Goal: Task Accomplishment & Management: Complete application form

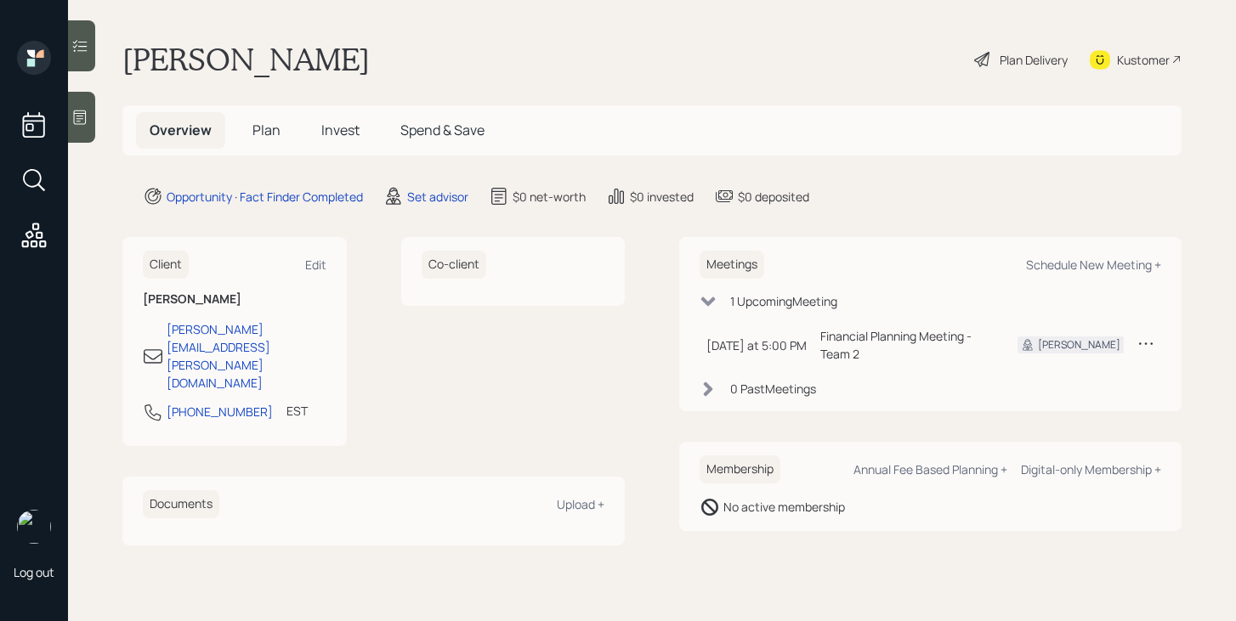
click at [275, 131] on span "Plan" at bounding box center [266, 130] width 28 height 19
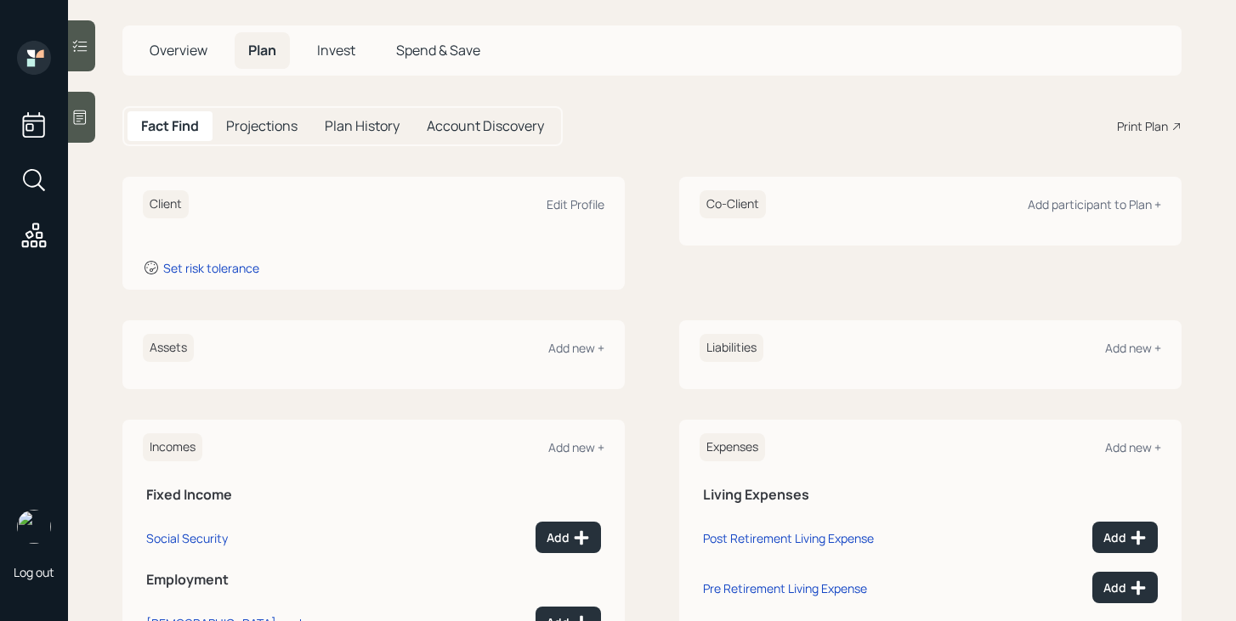
scroll to position [81, 0]
click at [586, 201] on div "Edit Profile" at bounding box center [576, 203] width 58 height 16
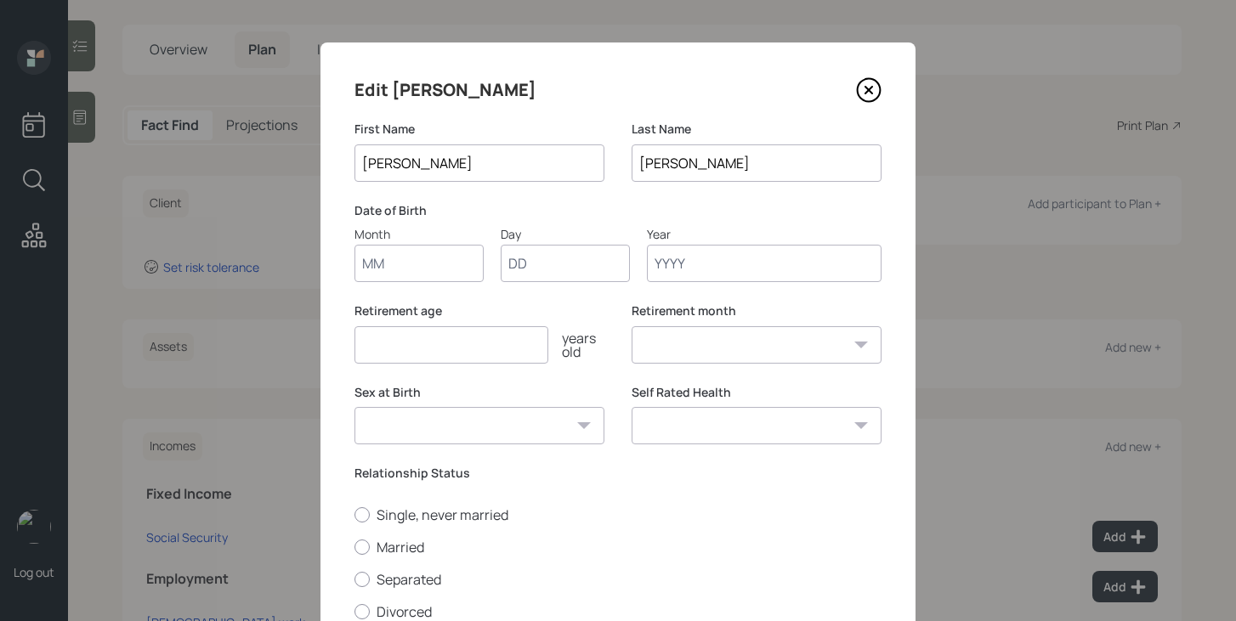
click at [431, 275] on input "Month" at bounding box center [418, 263] width 129 height 37
type input "07"
type input "22"
type input "1968"
select select "7"
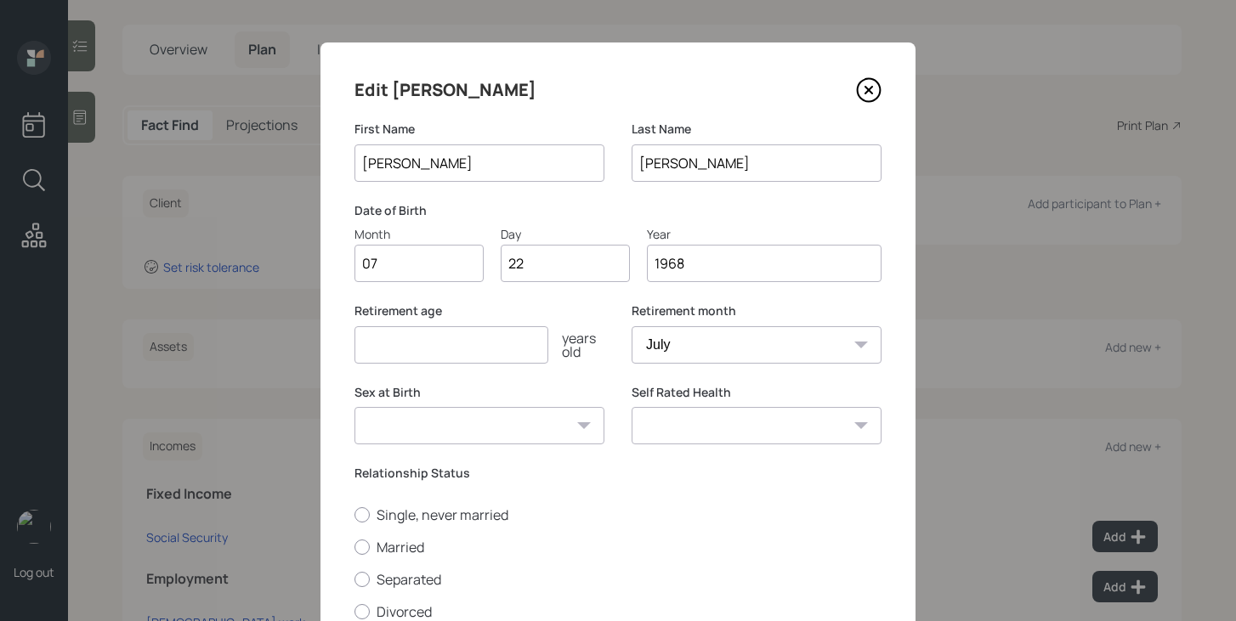
type input "1968"
click at [382, 345] on input "number" at bounding box center [451, 344] width 194 height 37
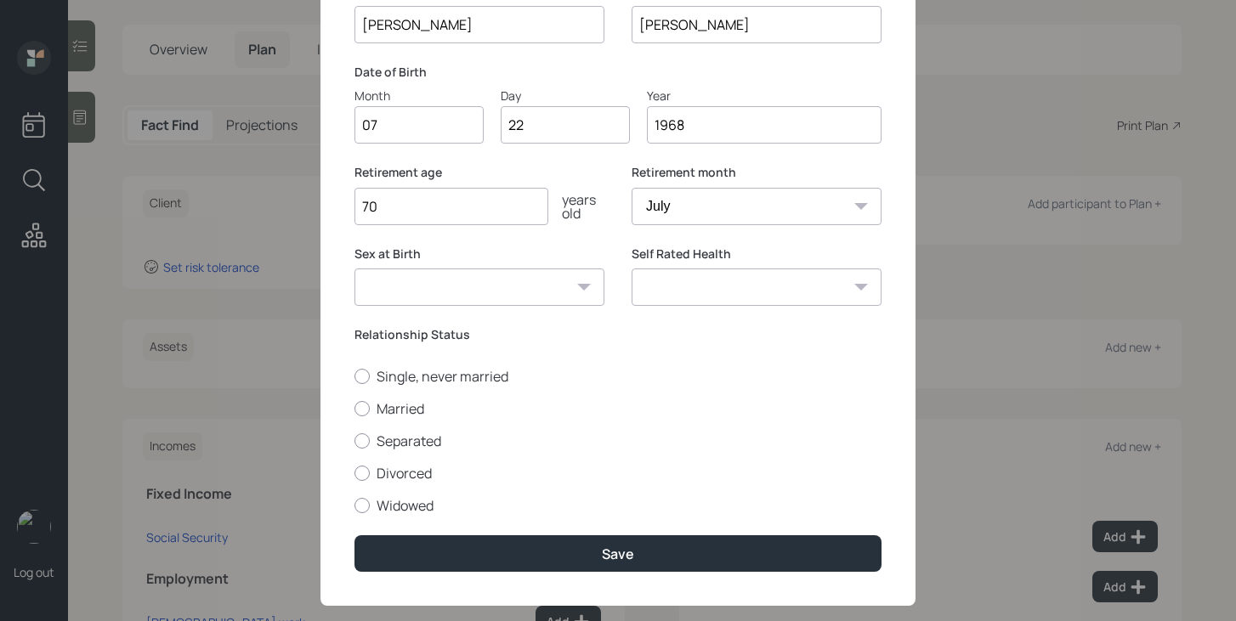
scroll to position [143, 0]
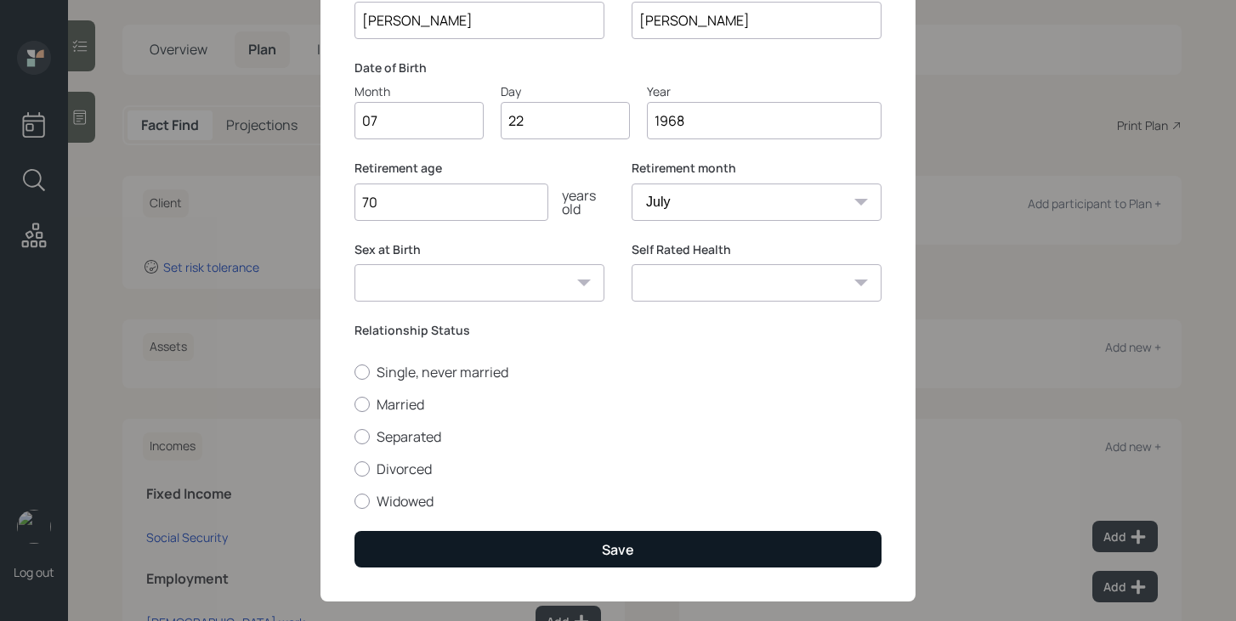
type input "70"
click at [583, 543] on button "Save" at bounding box center [617, 549] width 527 height 37
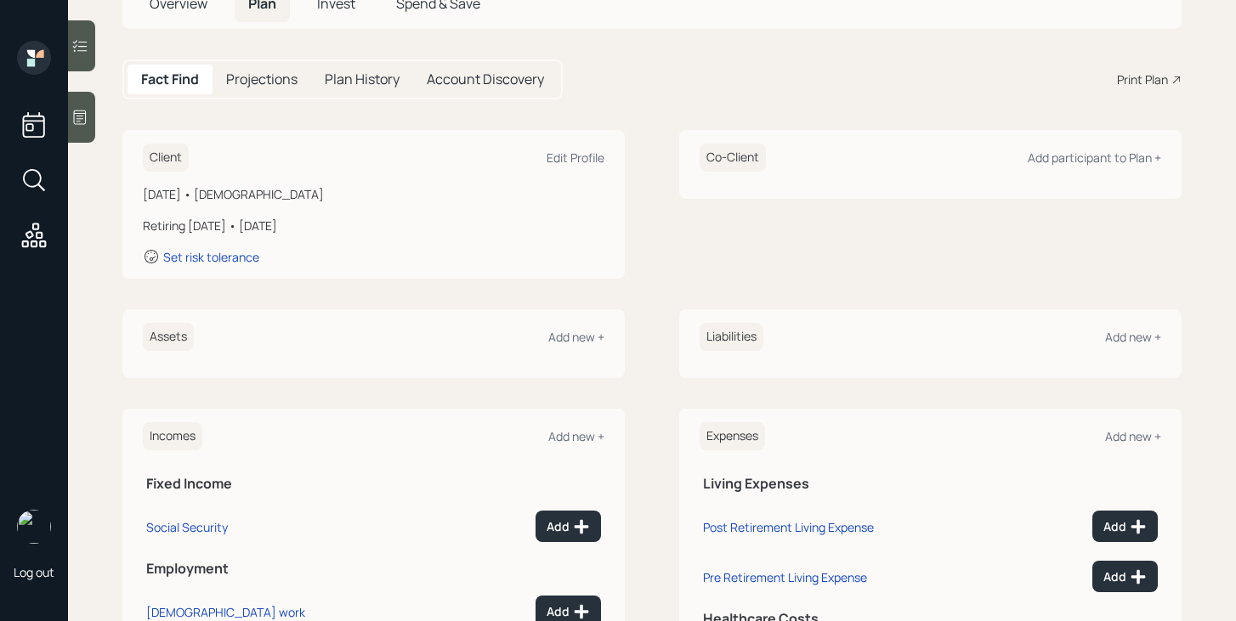
scroll to position [244, 0]
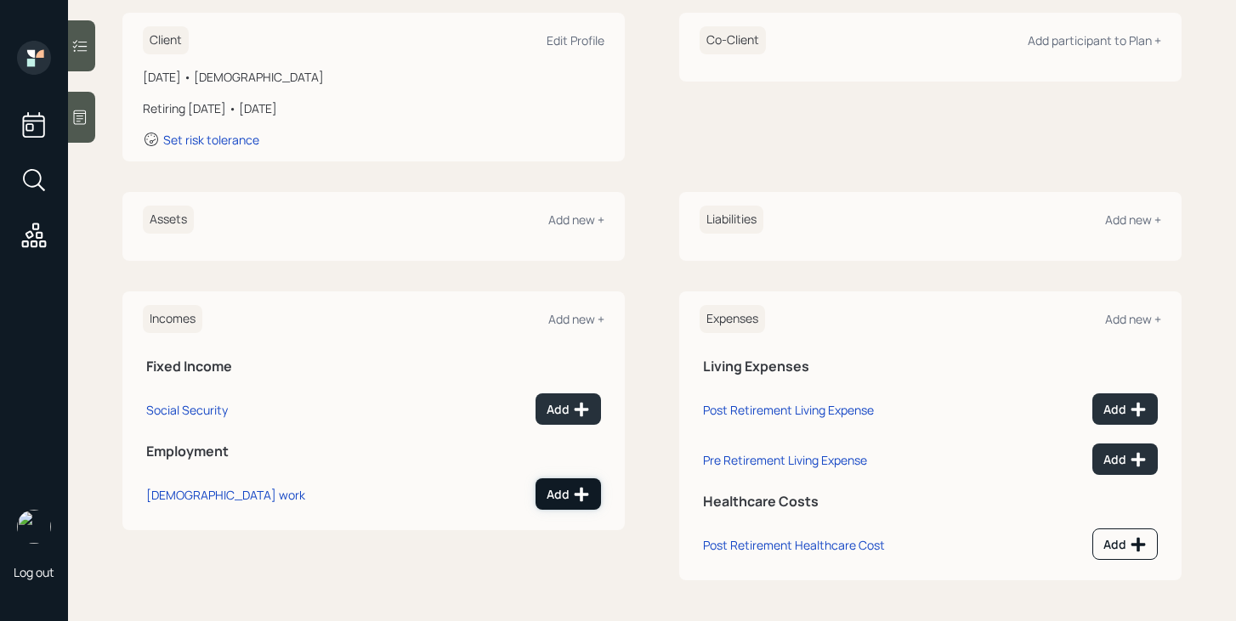
click at [582, 496] on icon at bounding box center [582, 494] width 14 height 14
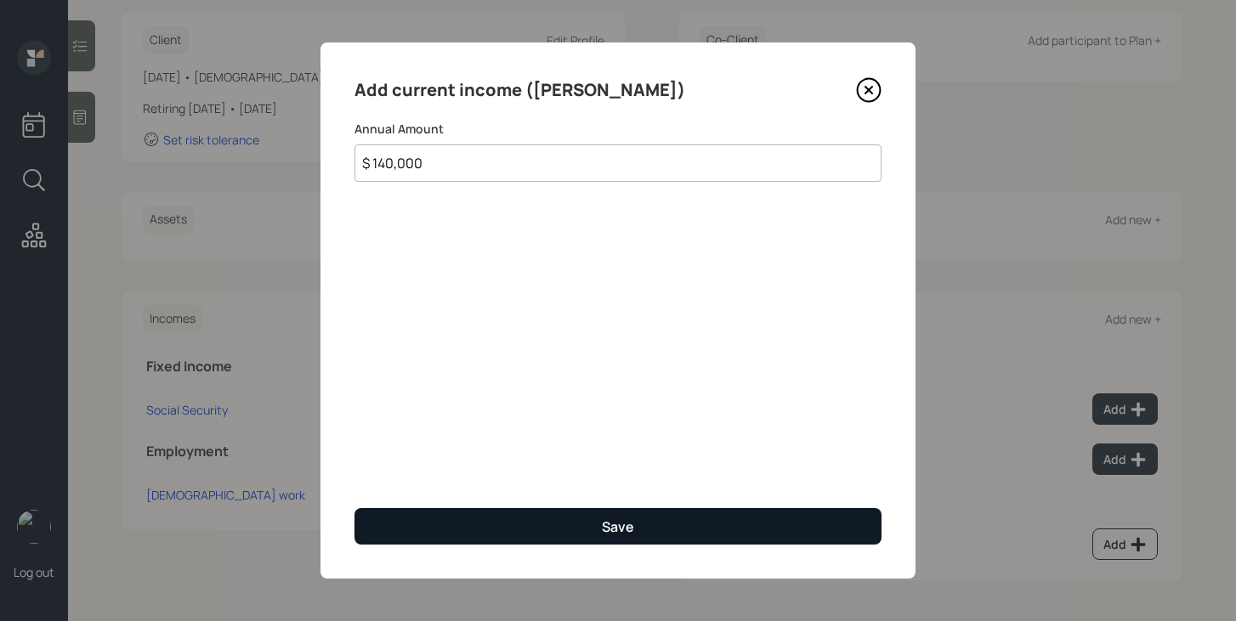
type input "$ 140,000"
click at [598, 513] on button "Save" at bounding box center [617, 526] width 527 height 37
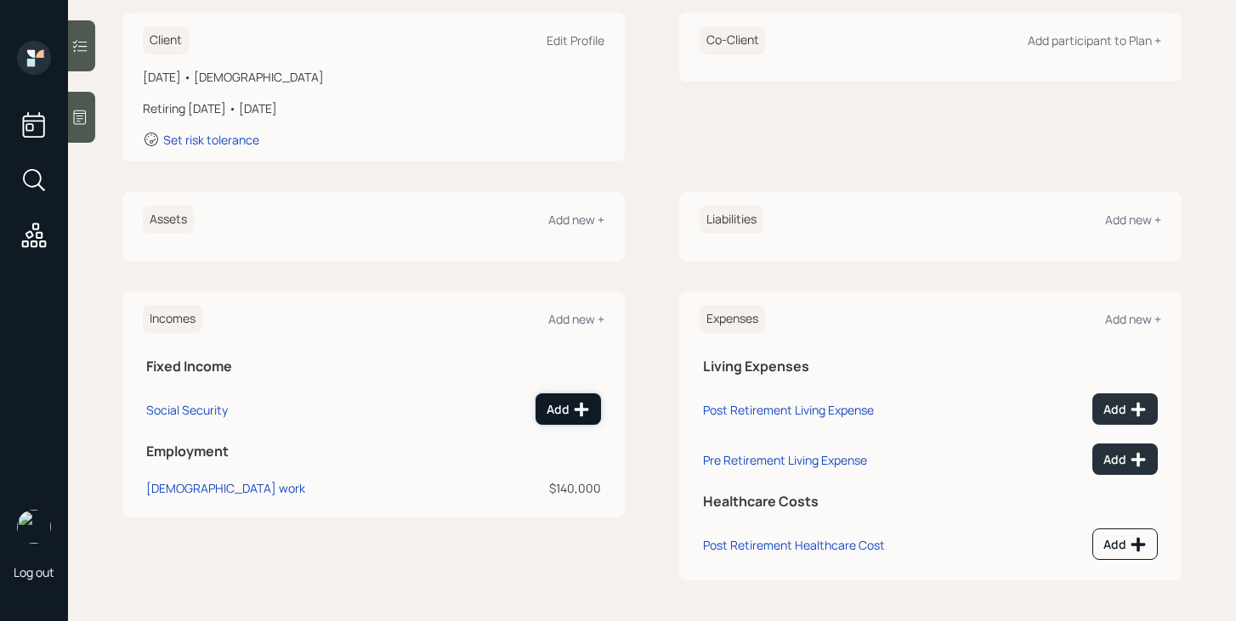
click at [593, 418] on button "Add" at bounding box center [567, 409] width 65 height 31
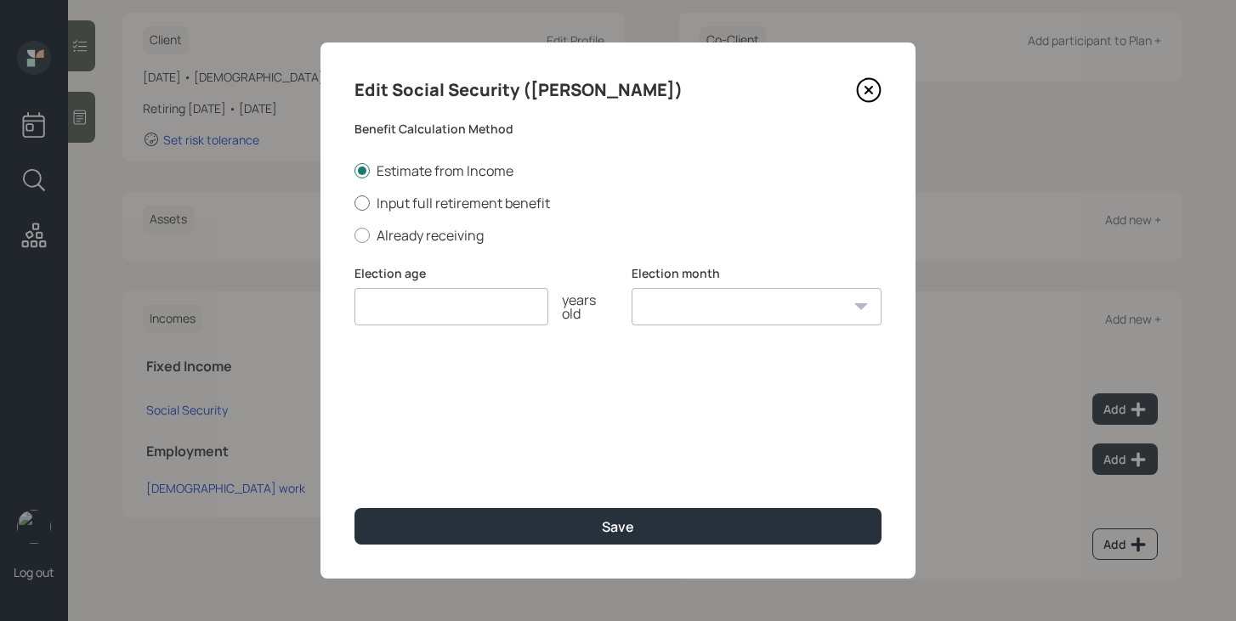
click at [453, 195] on label "Input full retirement benefit" at bounding box center [617, 203] width 527 height 19
click at [354, 202] on input "Input full retirement benefit" at bounding box center [354, 202] width 1 height 1
radio input "true"
click at [432, 383] on input "$" at bounding box center [617, 388] width 527 height 37
type input "$ 0"
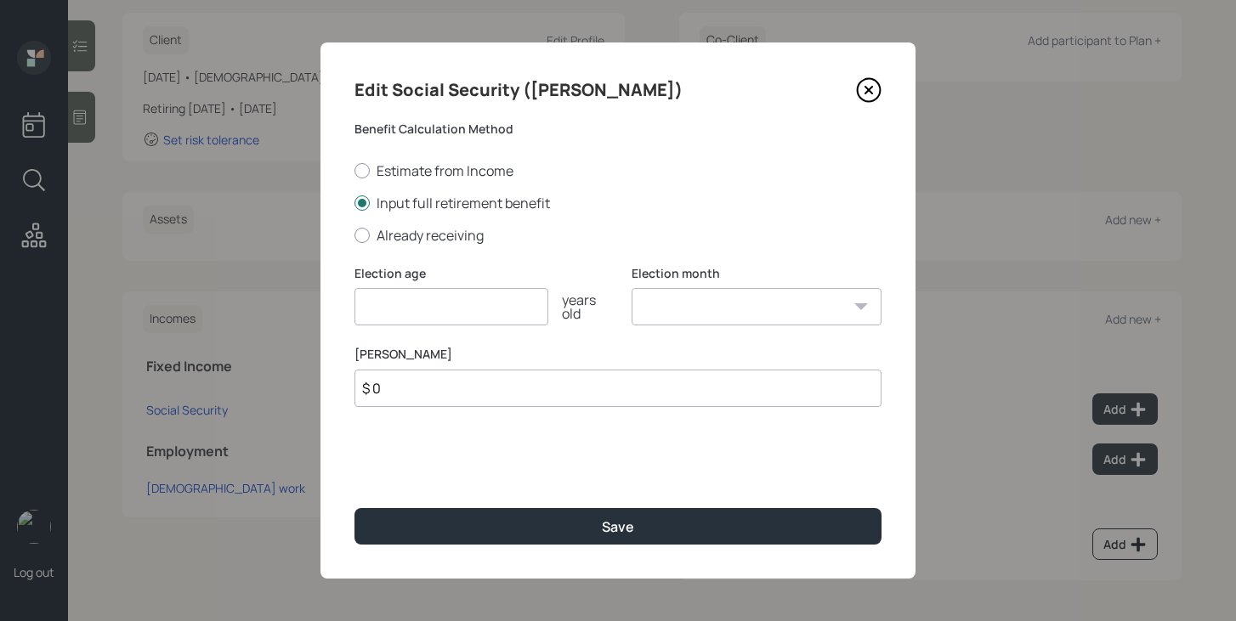
click at [433, 314] on input "number" at bounding box center [451, 306] width 194 height 37
type input "67"
click at [703, 309] on select "January February March April May June July August September October November De…" at bounding box center [757, 306] width 250 height 37
select select "7"
click at [632, 288] on select "January February March April May June July August September October November De…" at bounding box center [757, 306] width 250 height 37
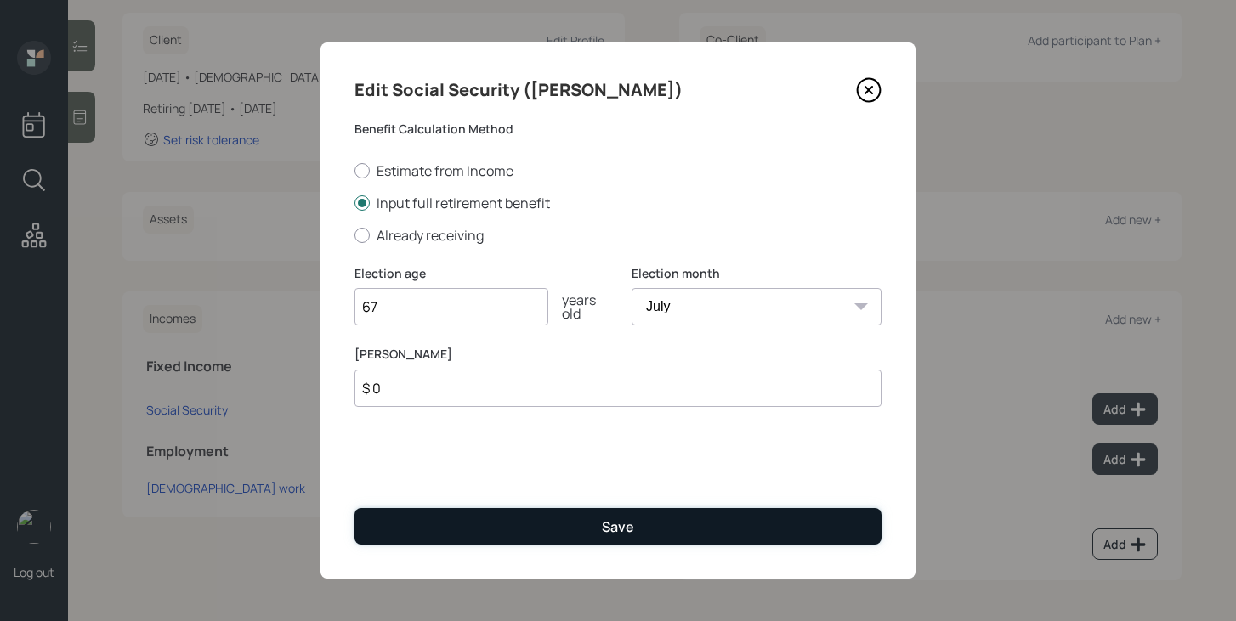
click at [635, 526] on button "Save" at bounding box center [617, 526] width 527 height 37
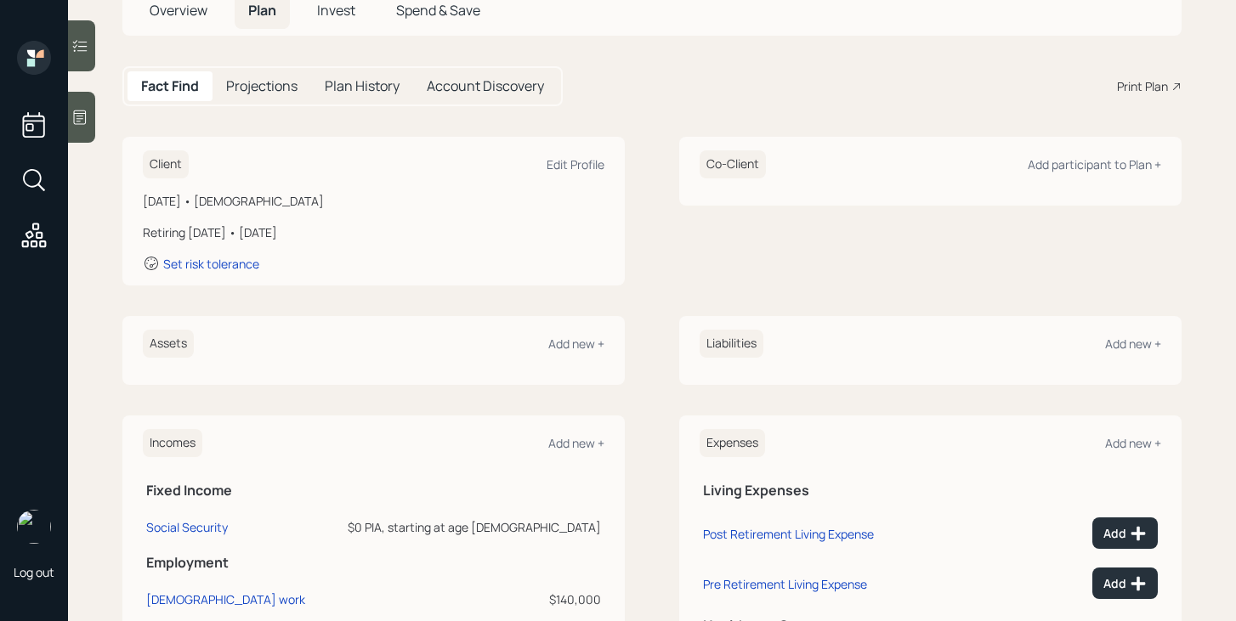
scroll to position [104, 0]
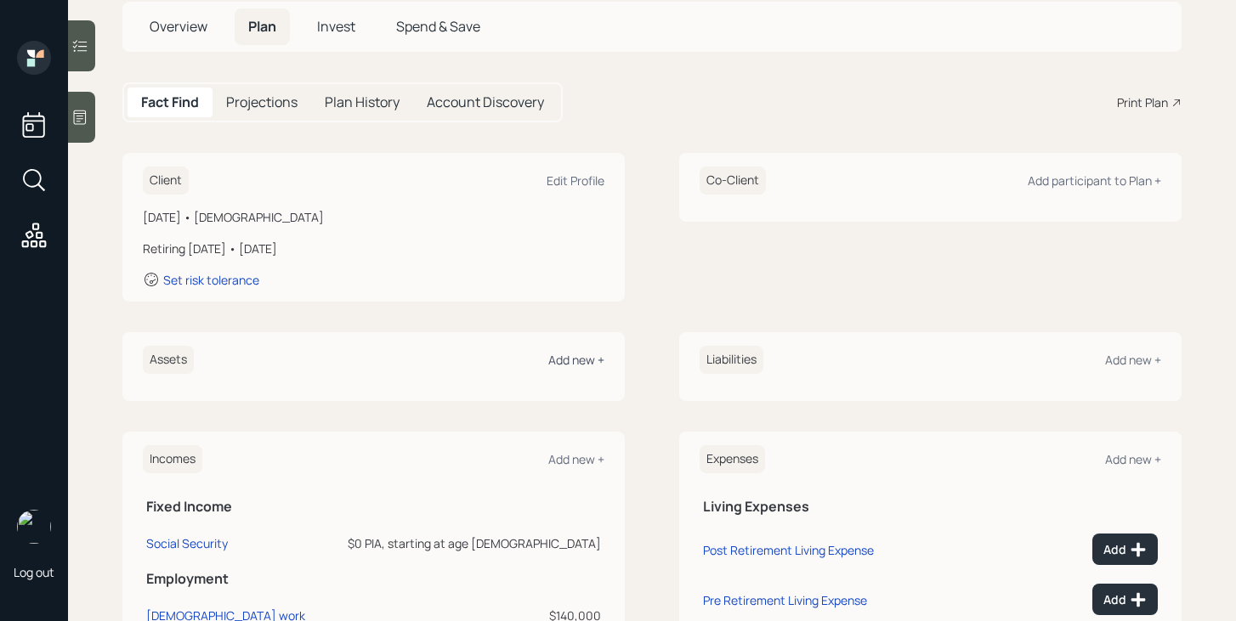
click at [571, 362] on div "Add new +" at bounding box center [576, 360] width 56 height 16
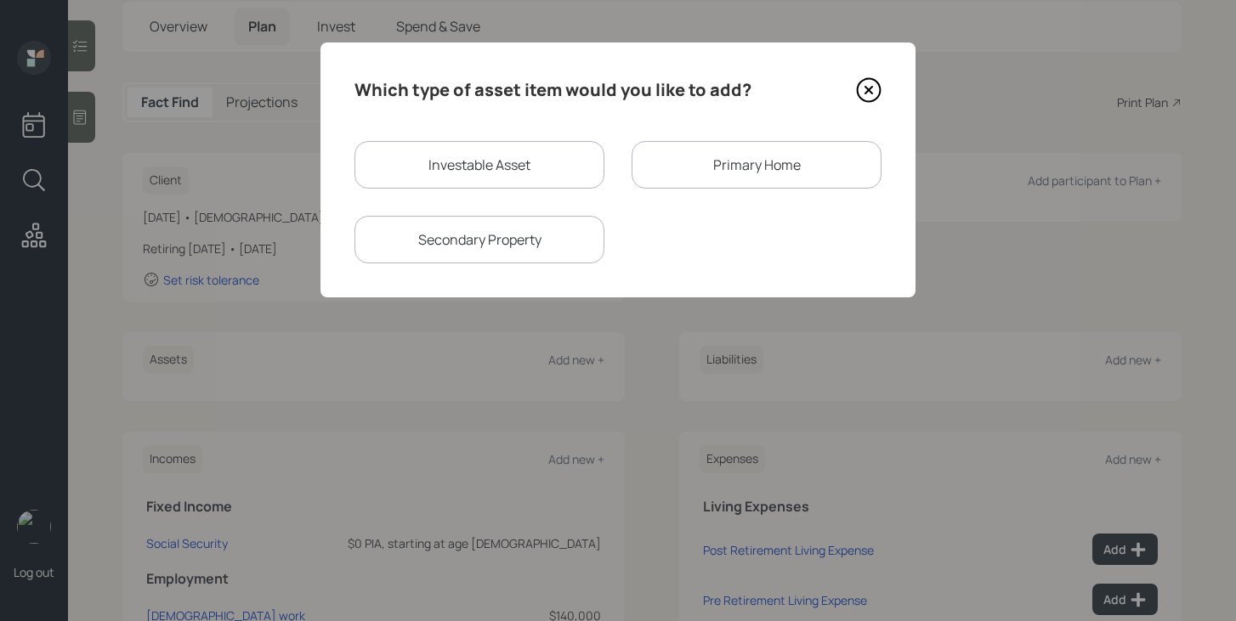
click at [477, 172] on div "Investable Asset" at bounding box center [479, 165] width 250 height 48
select select "taxable"
select select "balanced"
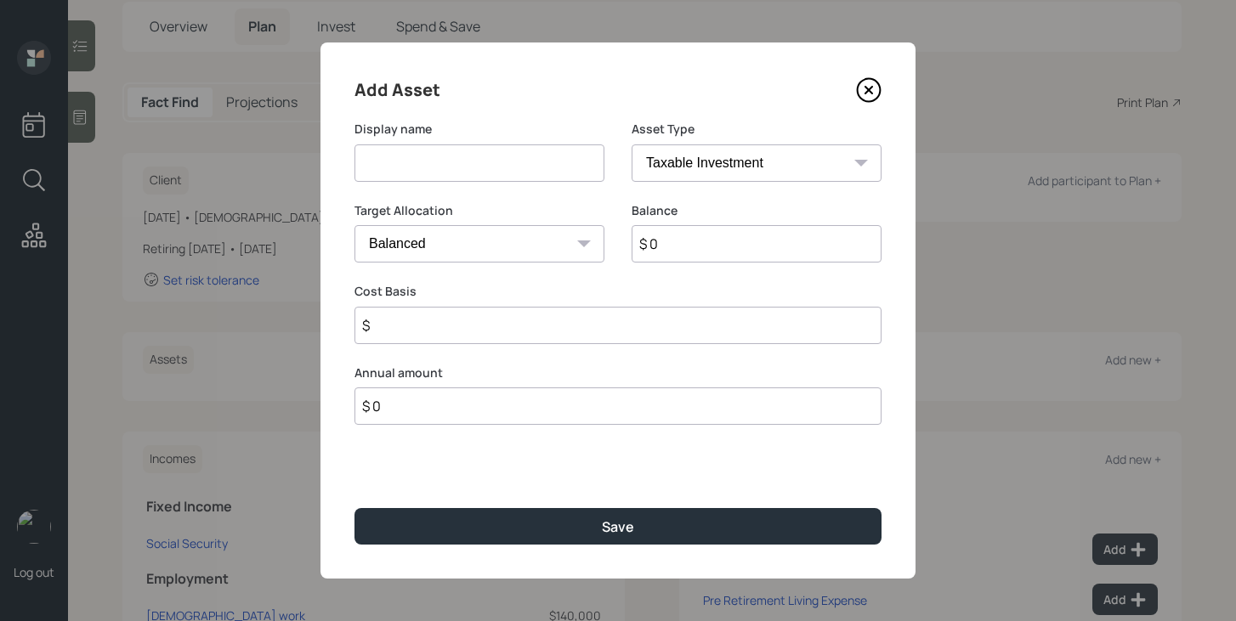
click at [477, 172] on input at bounding box center [479, 162] width 250 height 37
type input "French Bank CCF"
click at [769, 249] on input "$ 0" at bounding box center [757, 243] width 250 height 37
type input "$ 17,000"
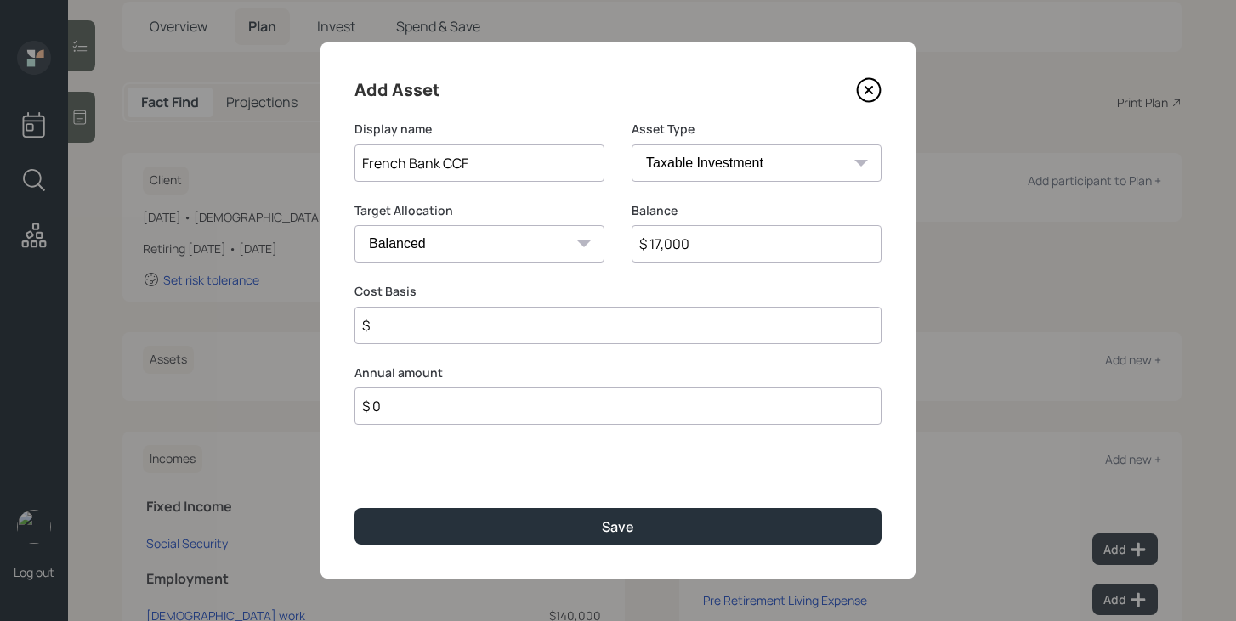
click at [733, 326] on input "$" at bounding box center [617, 325] width 527 height 37
click at [779, 169] on select "SEP [PERSON_NAME] IRA 401(k) [PERSON_NAME] 401(k) 403(b) [PERSON_NAME] 403(b) 4…" at bounding box center [757, 162] width 250 height 37
select select "cash"
click at [632, 144] on select "SEP [PERSON_NAME] IRA 401(k) [PERSON_NAME] 401(k) 403(b) [PERSON_NAME] 403(b) 4…" at bounding box center [757, 162] width 250 height 37
type input "$"
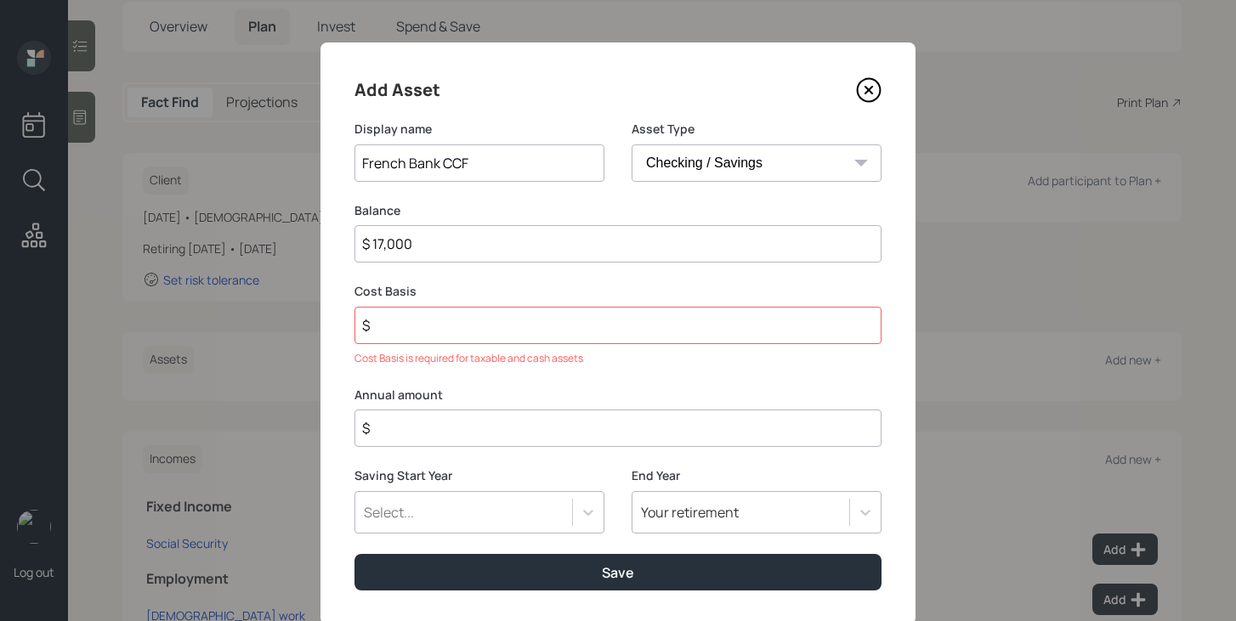
click at [604, 328] on input "$" at bounding box center [617, 325] width 527 height 37
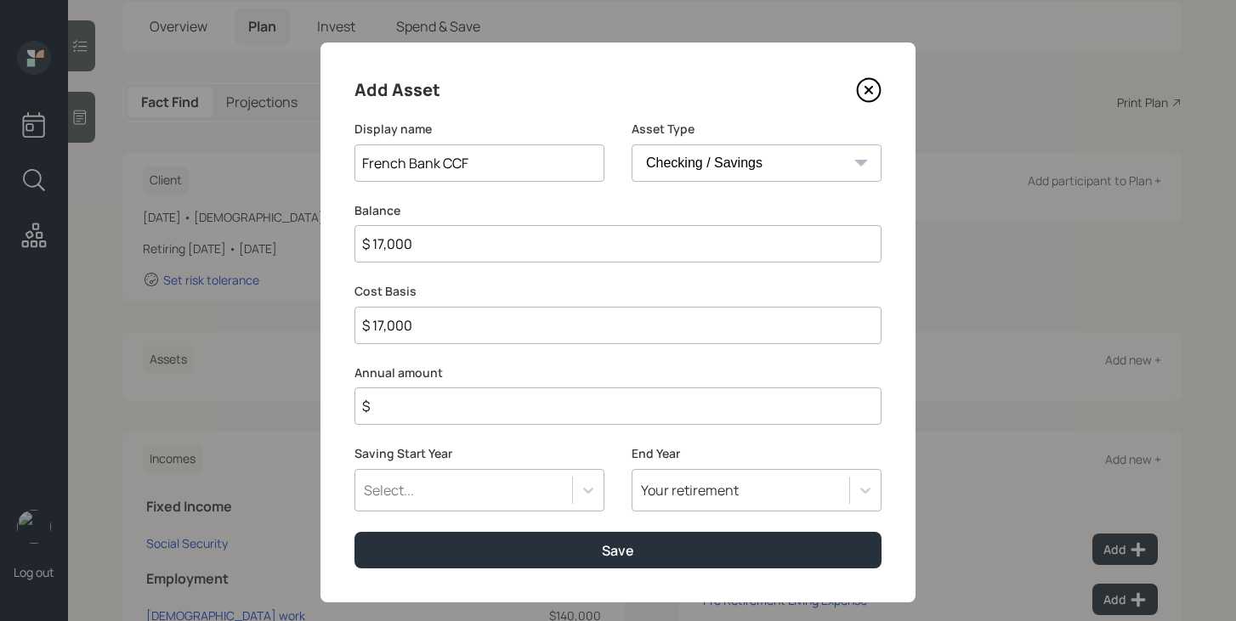
type input "$ 17,000"
click at [592, 404] on input "$" at bounding box center [617, 406] width 527 height 37
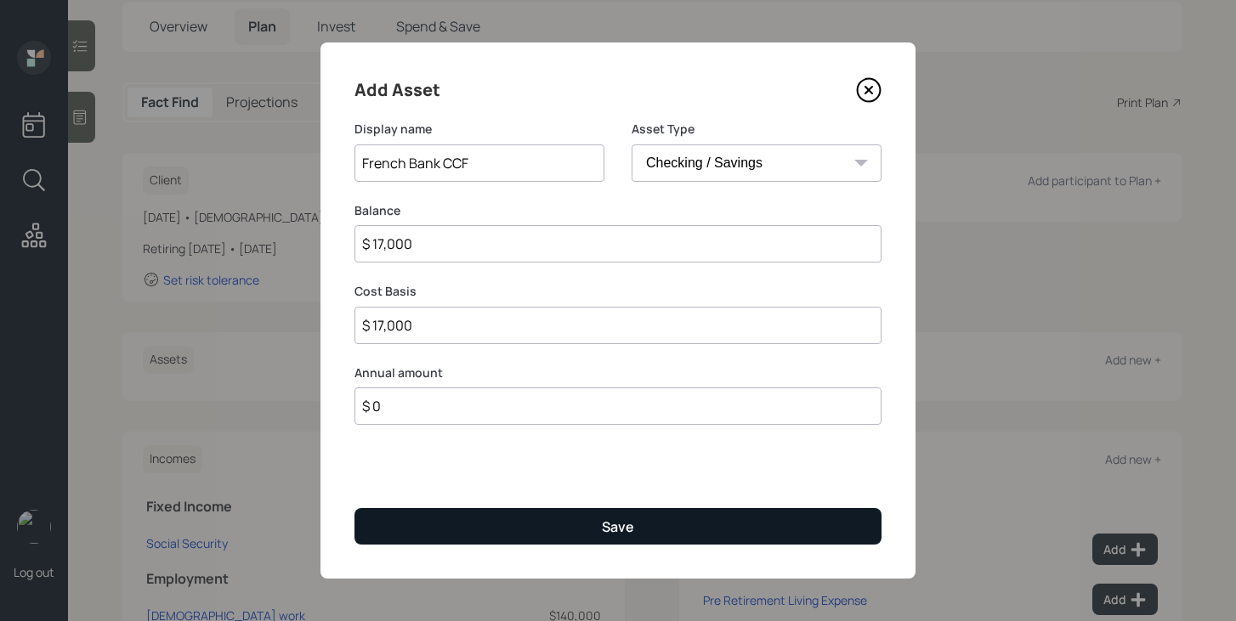
type input "$ 0"
click at [550, 518] on button "Save" at bounding box center [617, 526] width 527 height 37
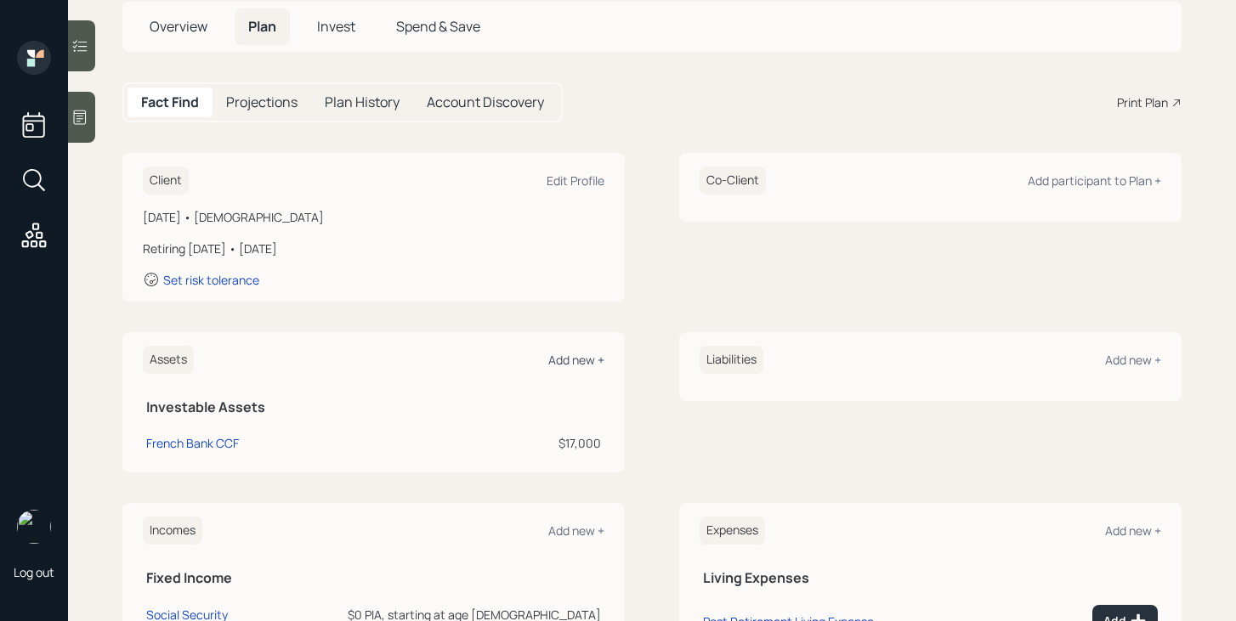
click at [591, 360] on div "Add new +" at bounding box center [576, 360] width 56 height 16
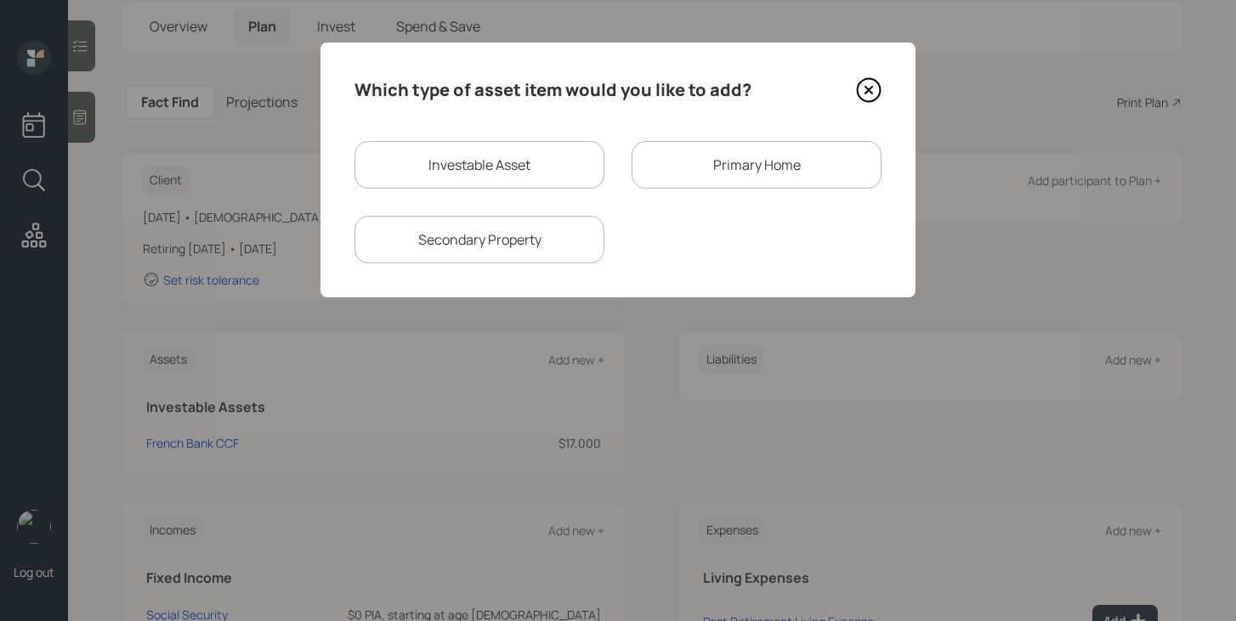
click at [524, 148] on div "Investable Asset" at bounding box center [479, 165] width 250 height 48
select select "taxable"
select select "balanced"
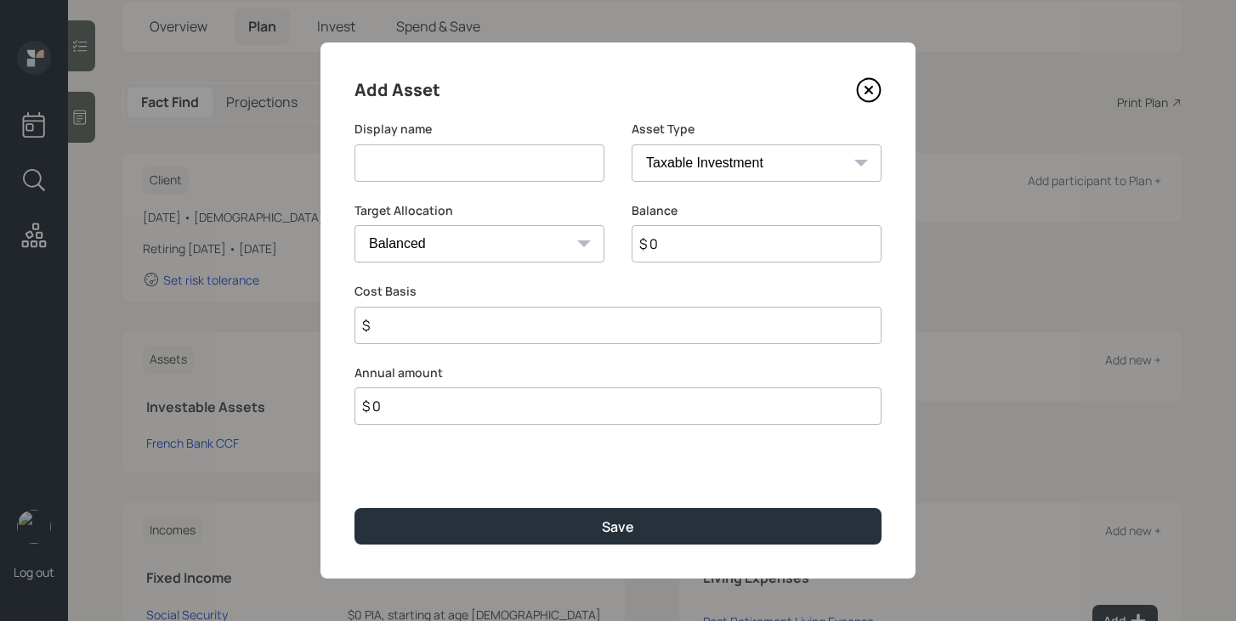
click at [497, 172] on input at bounding box center [479, 162] width 250 height 37
type input "German Bank N"
click at [690, 170] on select "SEP [PERSON_NAME] IRA 401(k) [PERSON_NAME] 401(k) 403(b) [PERSON_NAME] 403(b) 4…" at bounding box center [757, 162] width 250 height 37
select select "cash"
click at [632, 144] on select "SEP [PERSON_NAME] IRA 401(k) [PERSON_NAME] 401(k) 403(b) [PERSON_NAME] 403(b) 4…" at bounding box center [757, 162] width 250 height 37
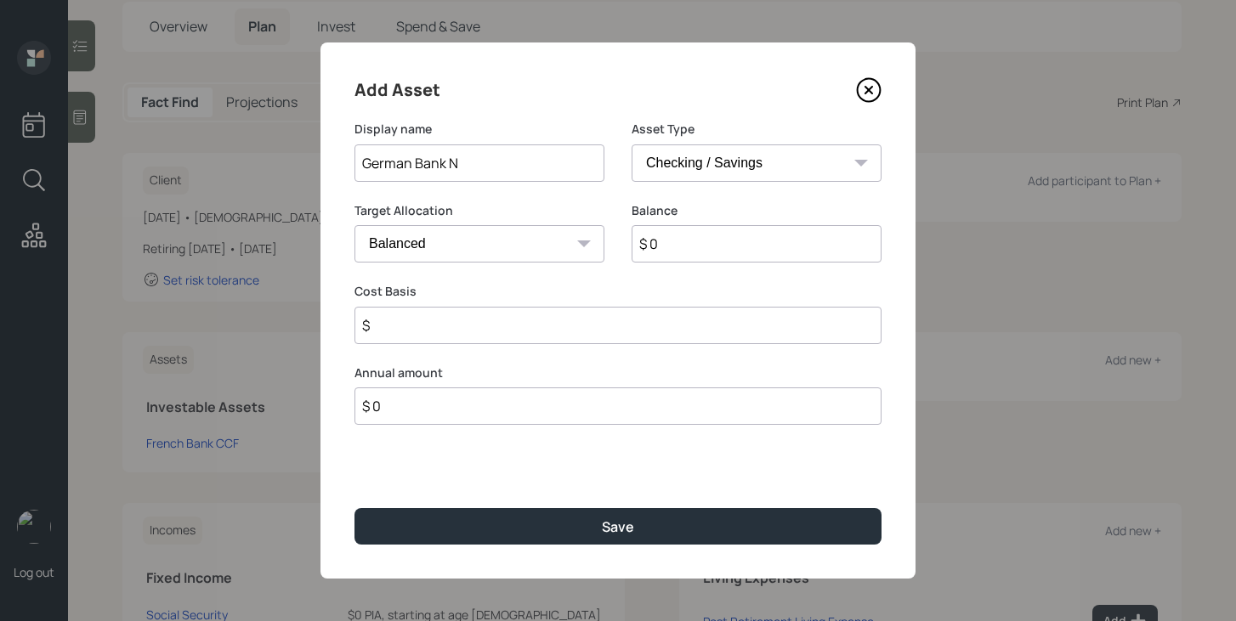
type input "$"
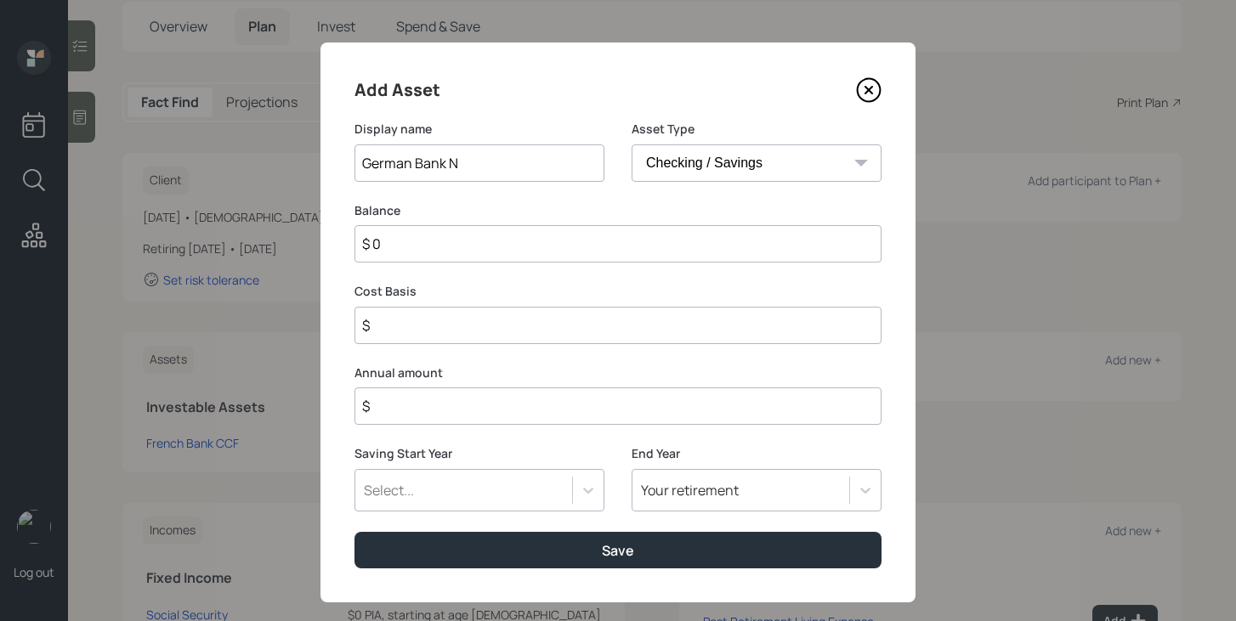
click at [650, 242] on input "$ 0" at bounding box center [617, 243] width 527 height 37
type input "$ 2"
type input "$ 20"
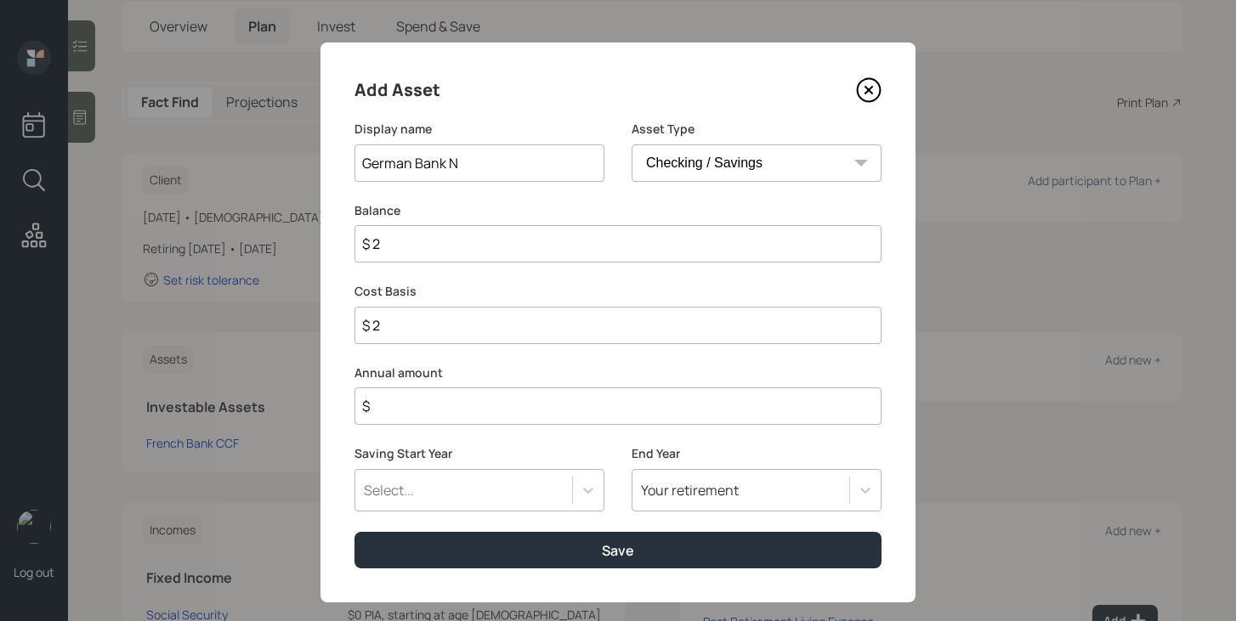
type input "$ 20"
type input "$ 200"
type input "$ 2,000"
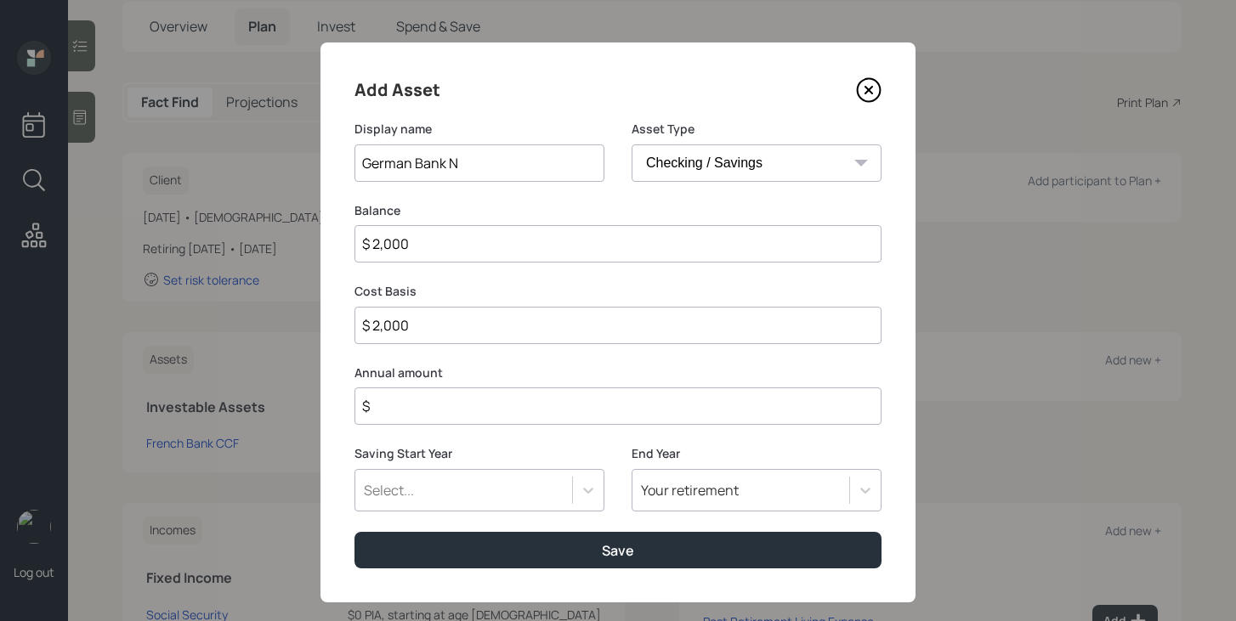
click at [542, 171] on input "German Bank N" at bounding box center [479, 162] width 250 height 37
type input "German Bank N 26"
click at [502, 402] on input "$" at bounding box center [617, 406] width 527 height 37
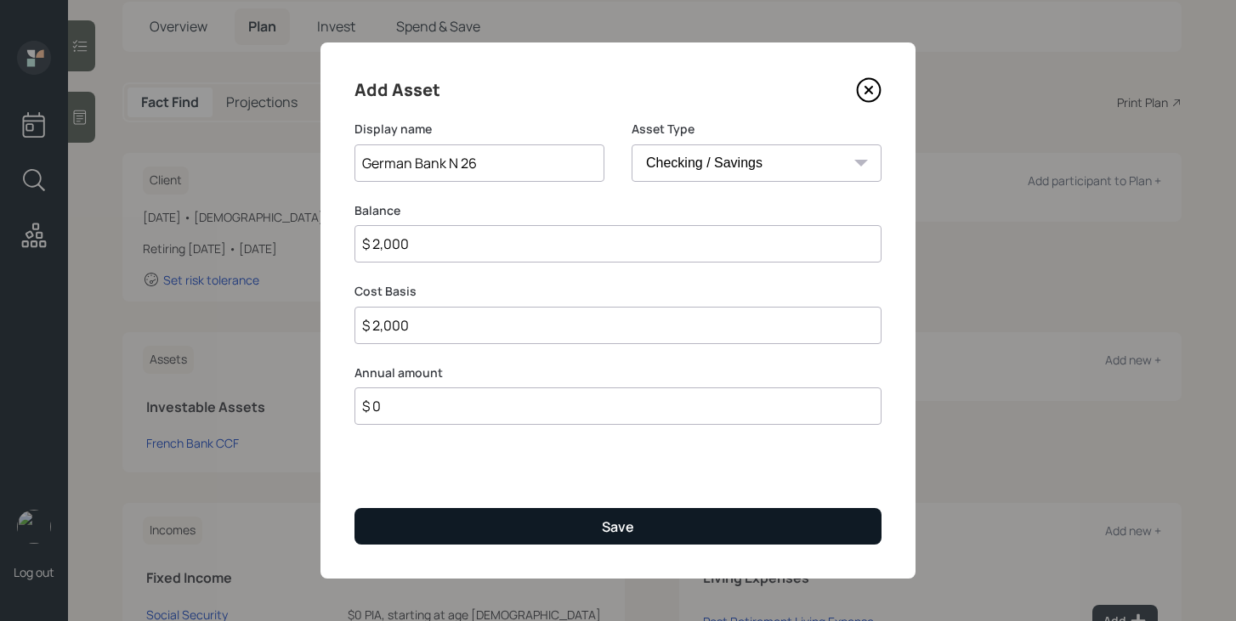
type input "$ 0"
click at [491, 532] on button "Save" at bounding box center [617, 526] width 527 height 37
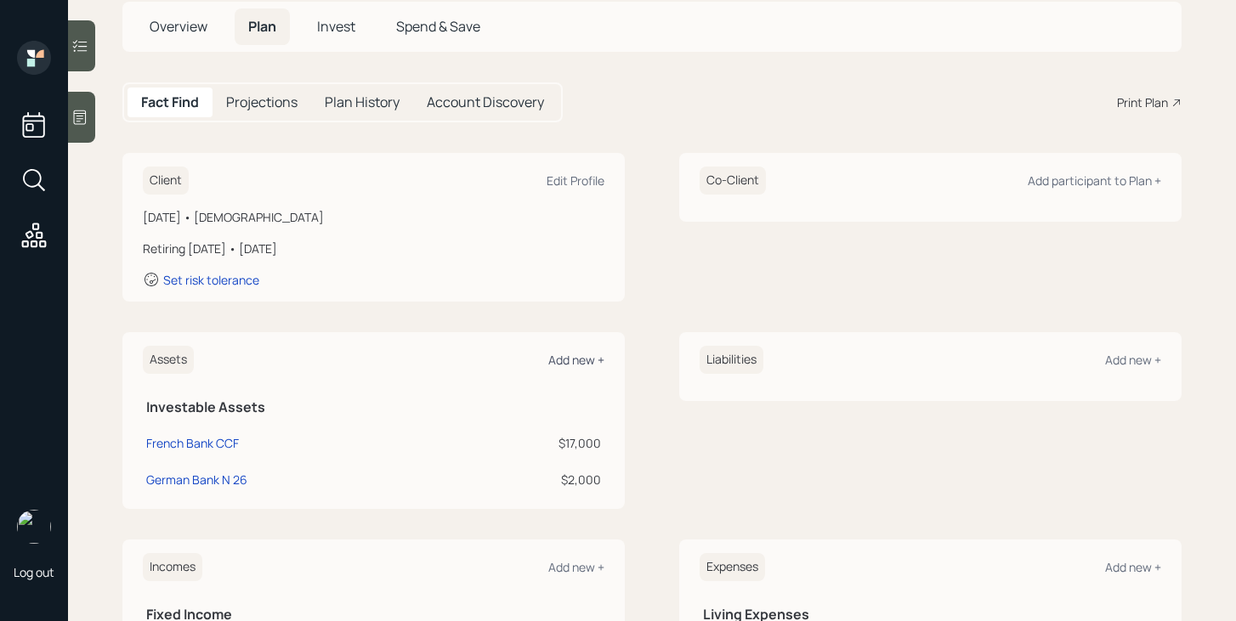
click at [562, 363] on div "Add new +" at bounding box center [576, 360] width 56 height 16
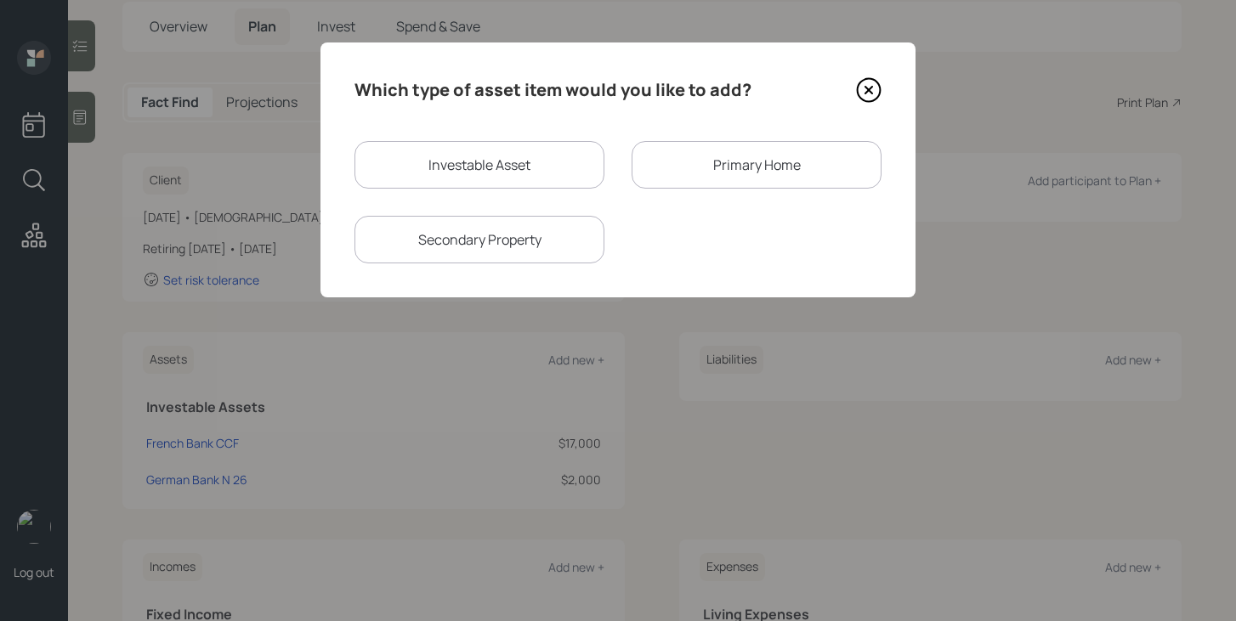
click at [538, 167] on div "Investable Asset" at bounding box center [479, 165] width 250 height 48
select select "taxable"
select select "balanced"
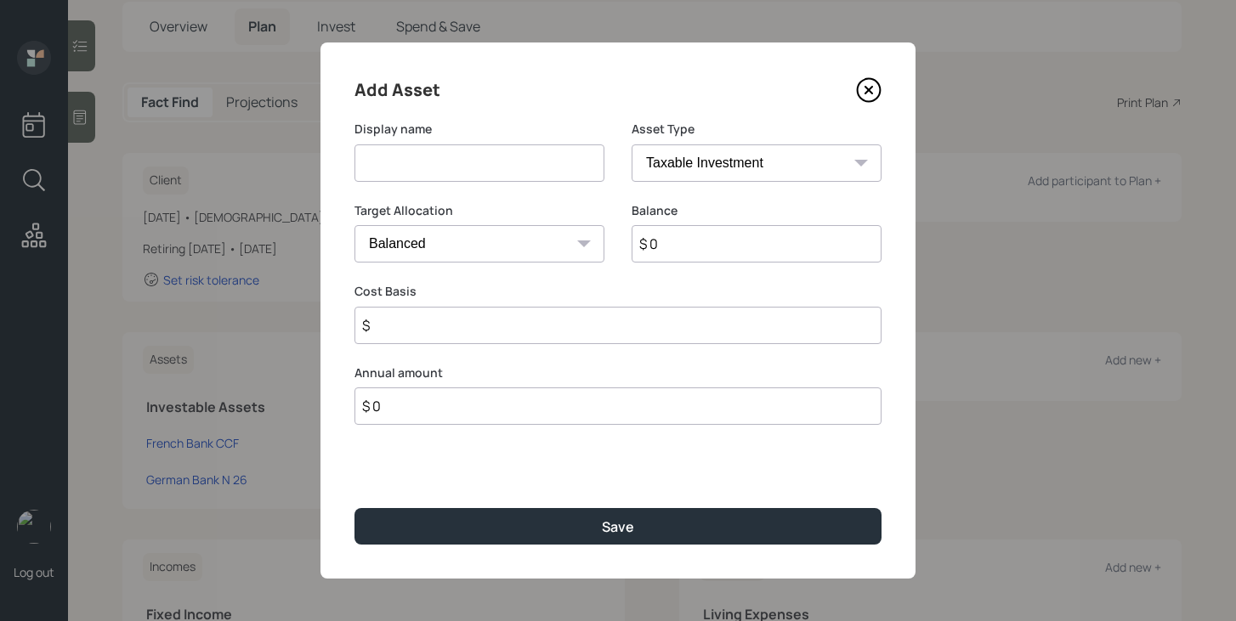
click at [537, 167] on input at bounding box center [479, 162] width 250 height 37
type input "B of A"
click at [763, 166] on select "SEP [PERSON_NAME] IRA 401(k) [PERSON_NAME] 401(k) 403(b) [PERSON_NAME] 403(b) 4…" at bounding box center [757, 162] width 250 height 37
select select "cash"
click at [632, 144] on select "SEP [PERSON_NAME] IRA 401(k) [PERSON_NAME] 401(k) 403(b) [PERSON_NAME] 403(b) 4…" at bounding box center [757, 162] width 250 height 37
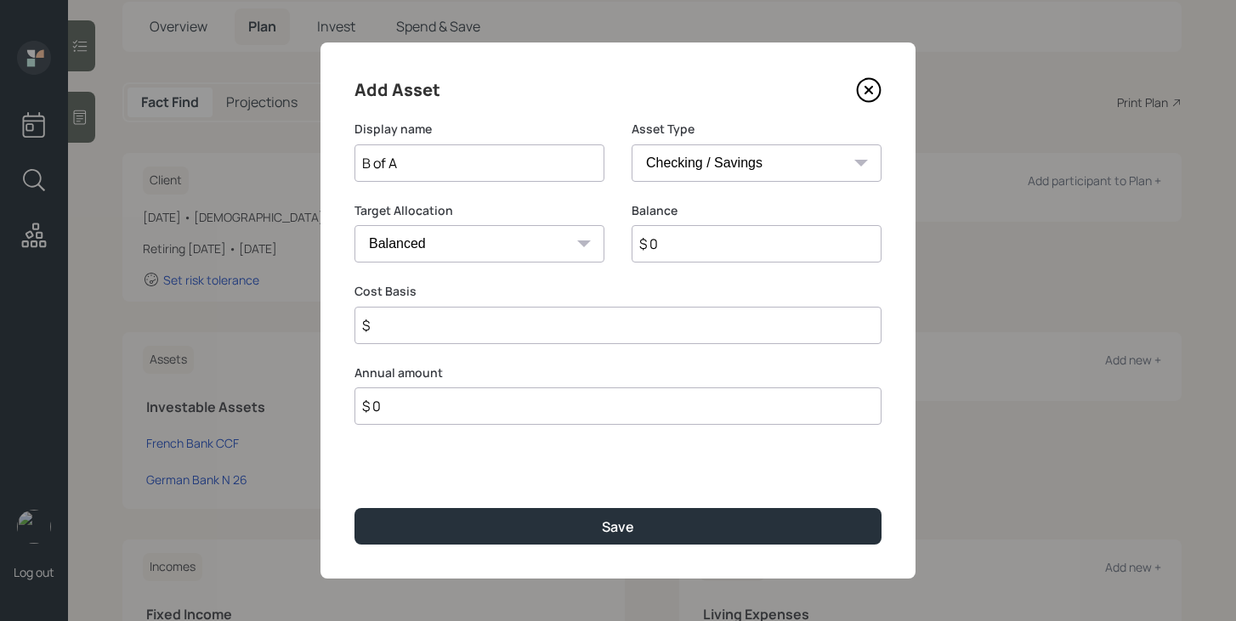
type input "$"
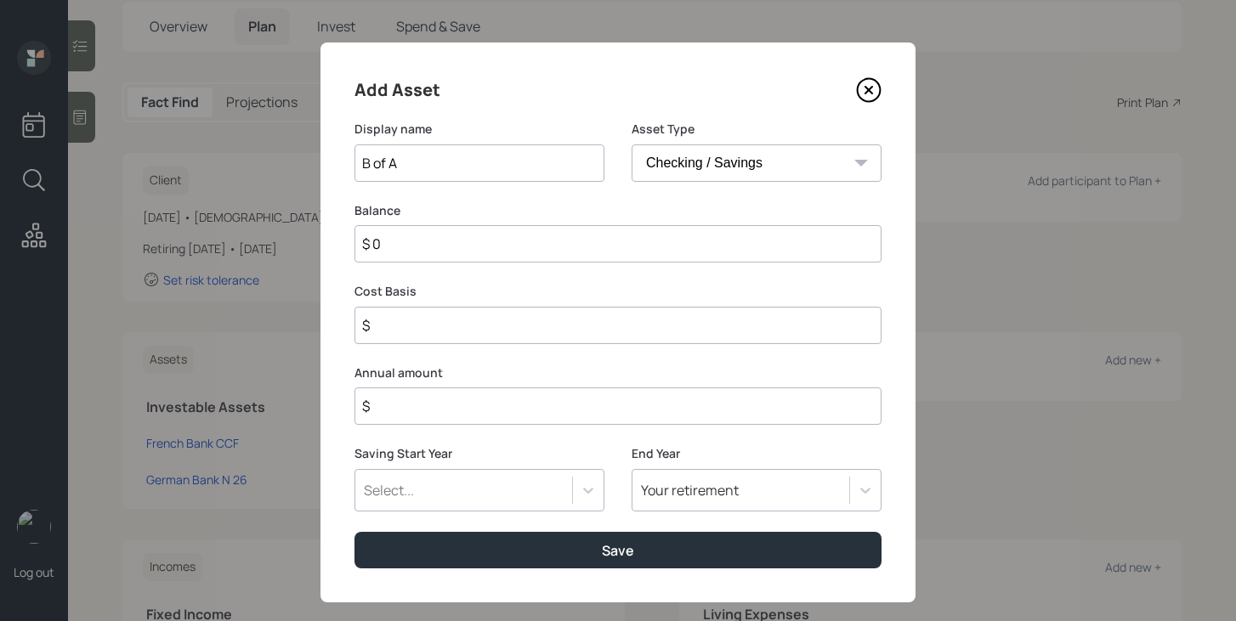
click at [687, 233] on input "$ 0" at bounding box center [617, 243] width 527 height 37
click at [687, 236] on input "$ 0" at bounding box center [617, 243] width 527 height 37
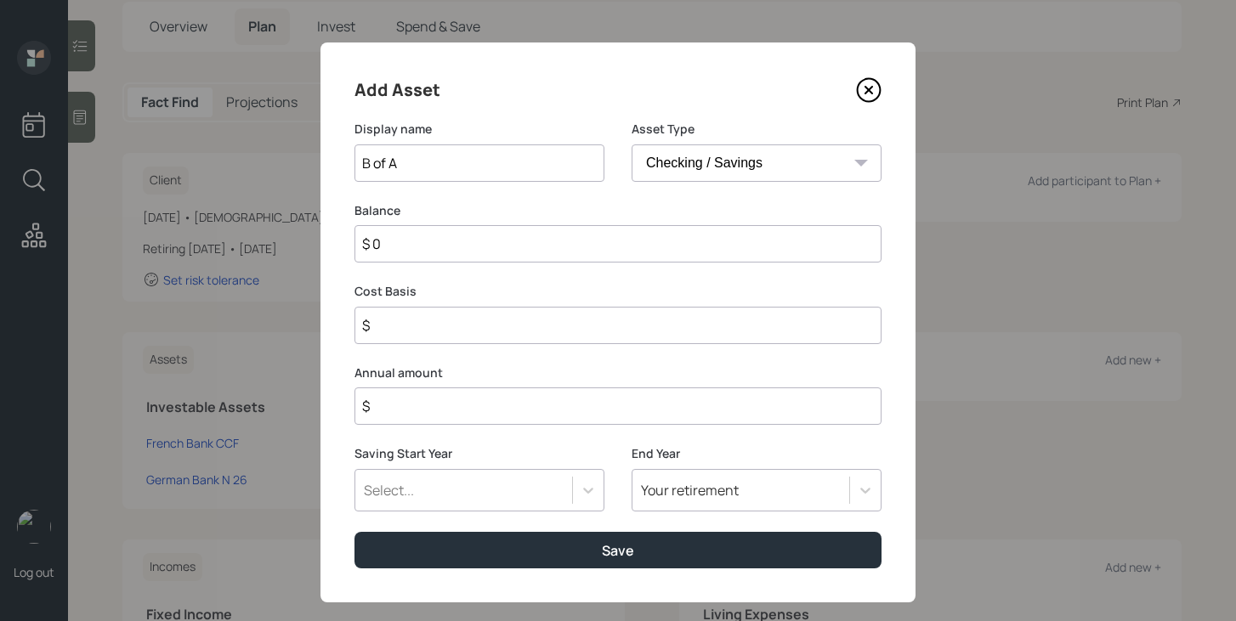
type input "$ 6"
type input "$ 60"
type input "$ 600"
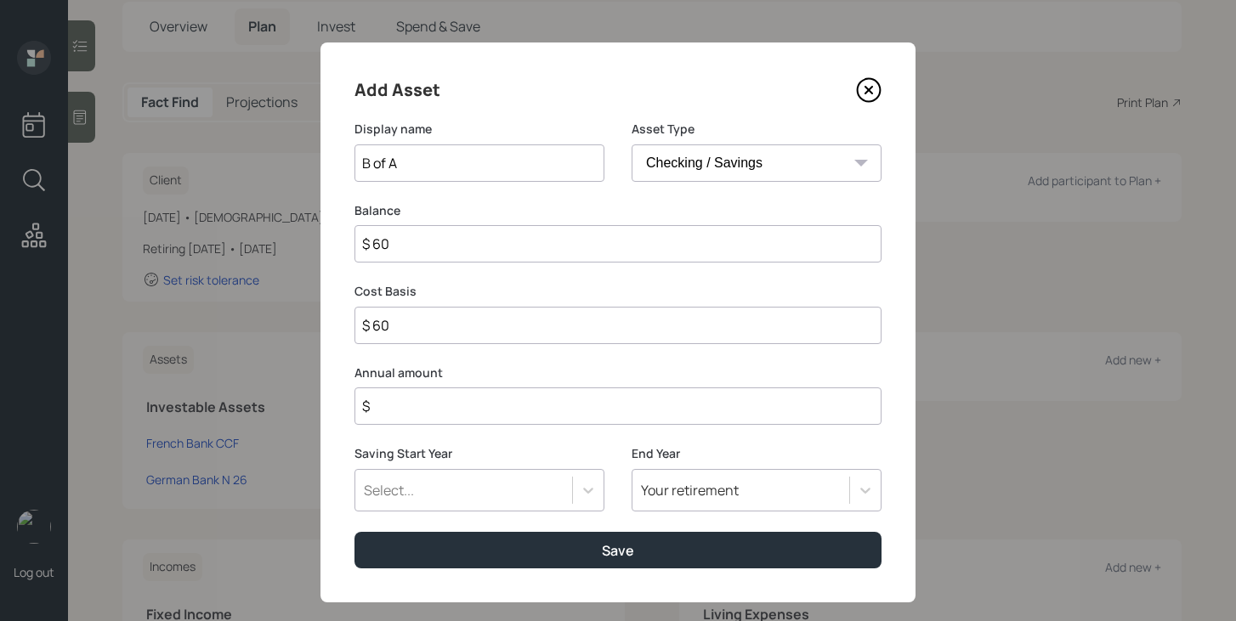
type input "$ 600"
type input "$ 6,000"
type input "$ 60,000"
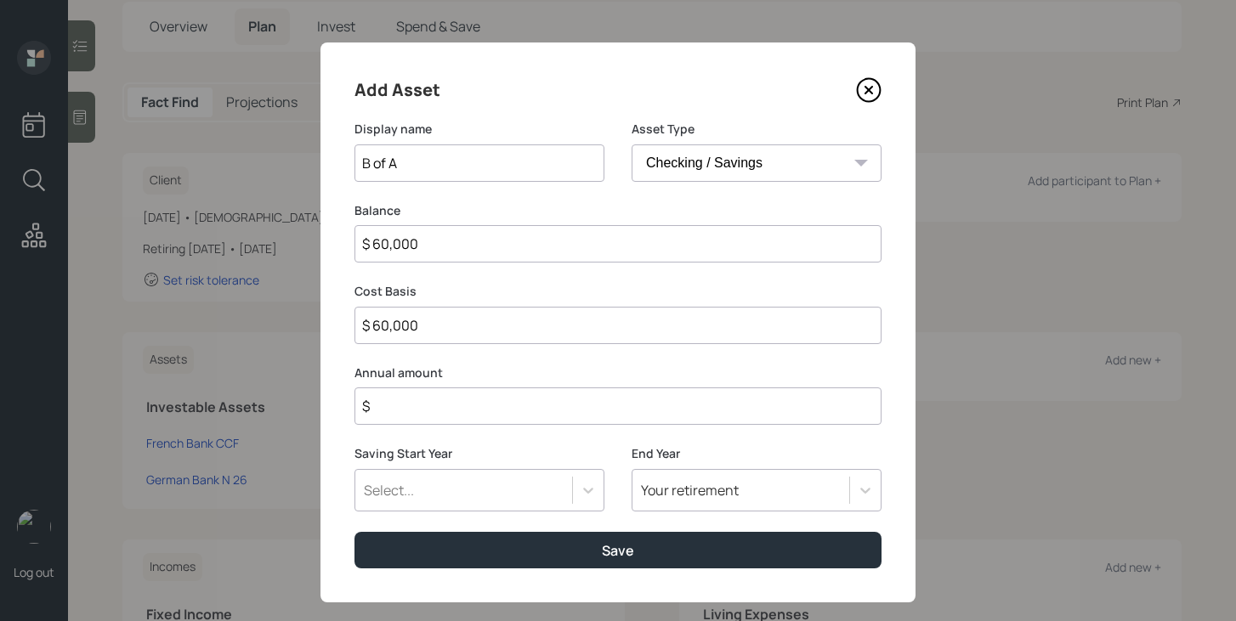
type input "$ 6,000"
click at [628, 416] on input "$" at bounding box center [617, 406] width 527 height 37
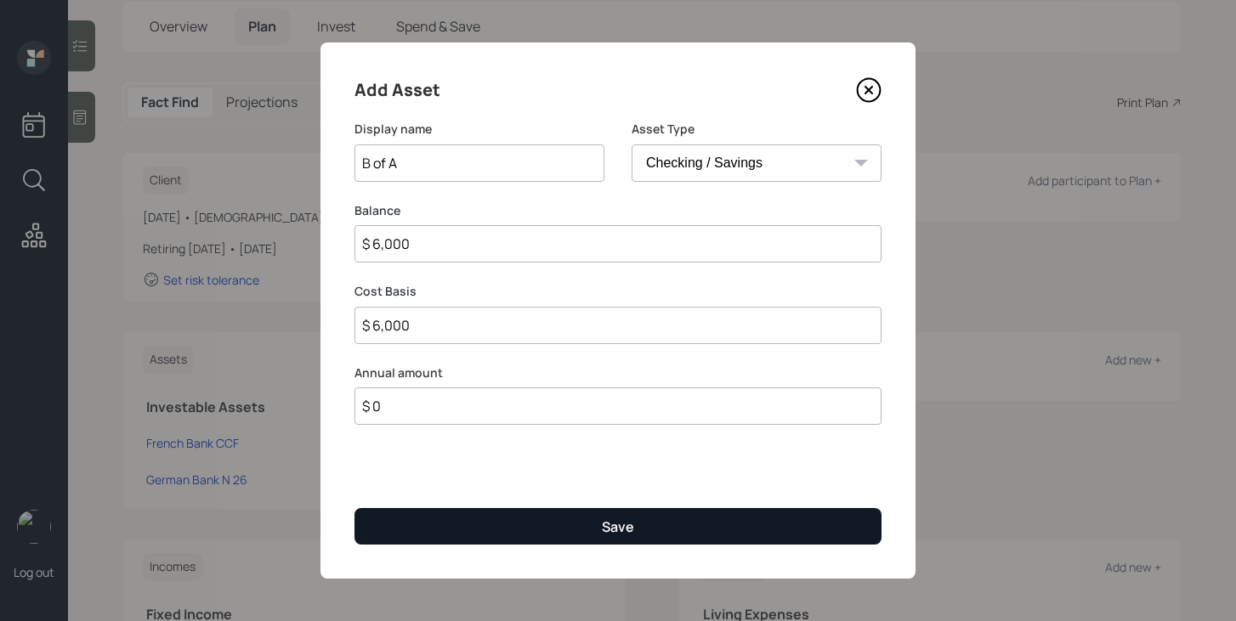
type input "$ 0"
click at [593, 527] on button "Save" at bounding box center [617, 526] width 527 height 37
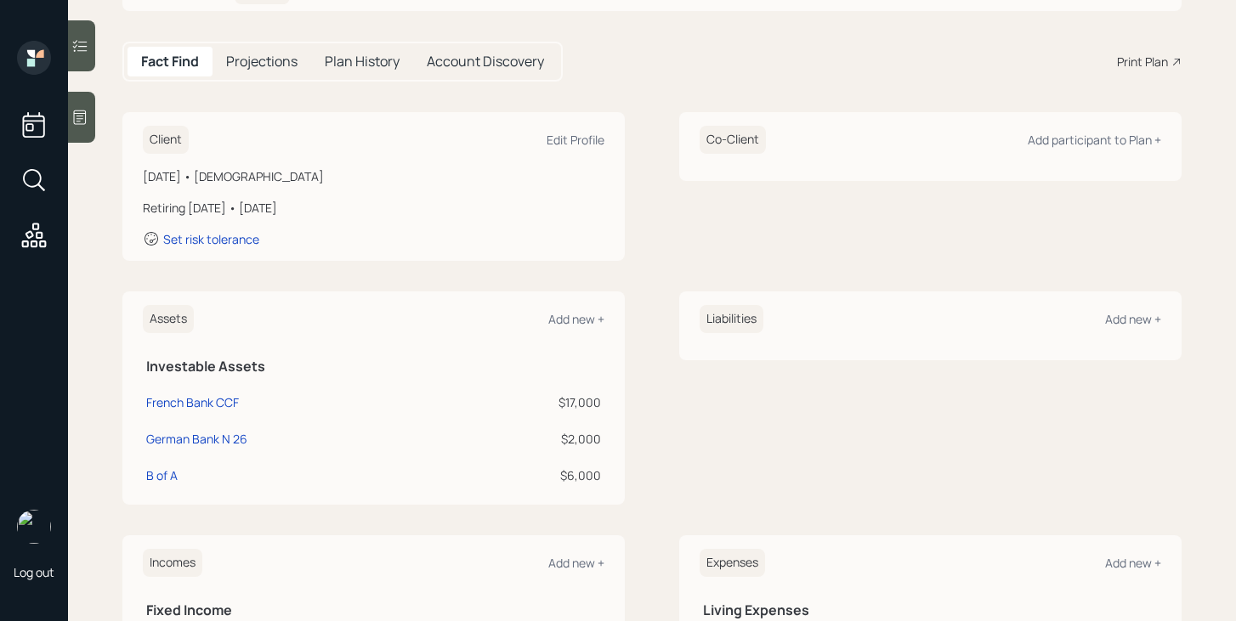
scroll to position [156, 0]
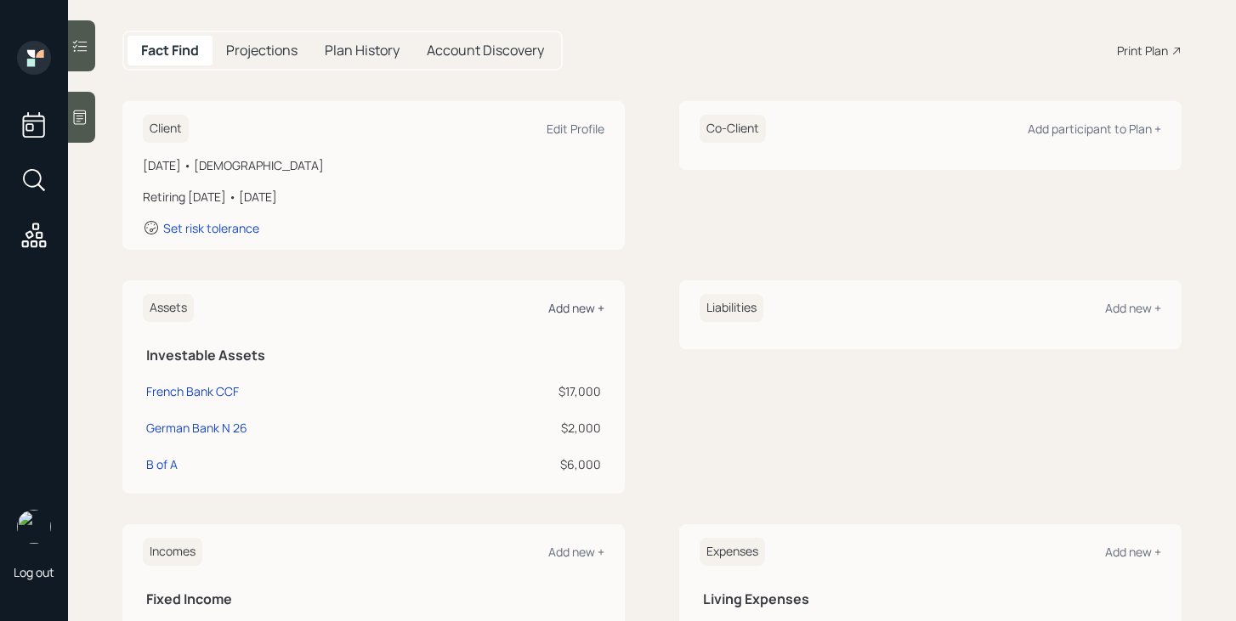
click at [580, 314] on div "Add new +" at bounding box center [576, 308] width 56 height 16
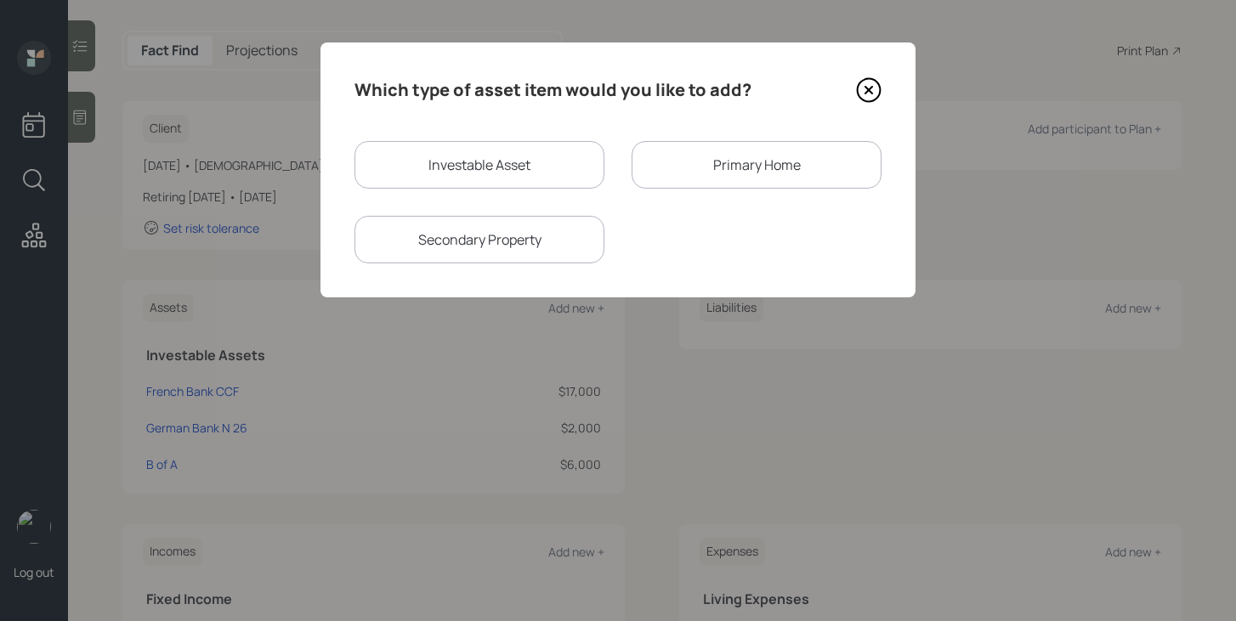
click at [467, 160] on div "Investable Asset" at bounding box center [479, 165] width 250 height 48
select select "taxable"
select select "balanced"
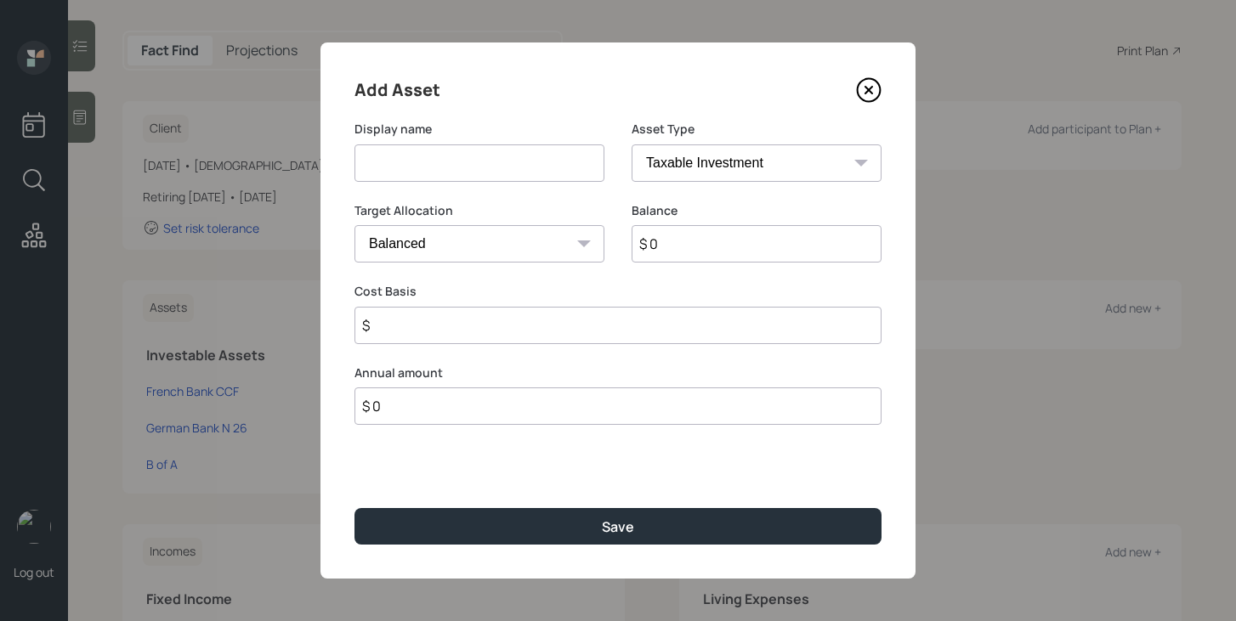
click at [462, 172] on input at bounding box center [479, 162] width 250 height 37
type input "Scotiabank ([GEOGRAPHIC_DATA])"
click at [807, 160] on select "SEP [PERSON_NAME] IRA 401(k) [PERSON_NAME] 401(k) 403(b) [PERSON_NAME] 403(b) 4…" at bounding box center [757, 162] width 250 height 37
select select "cash"
click at [632, 144] on select "SEP [PERSON_NAME] IRA 401(k) [PERSON_NAME] 401(k) 403(b) [PERSON_NAME] 403(b) 4…" at bounding box center [757, 162] width 250 height 37
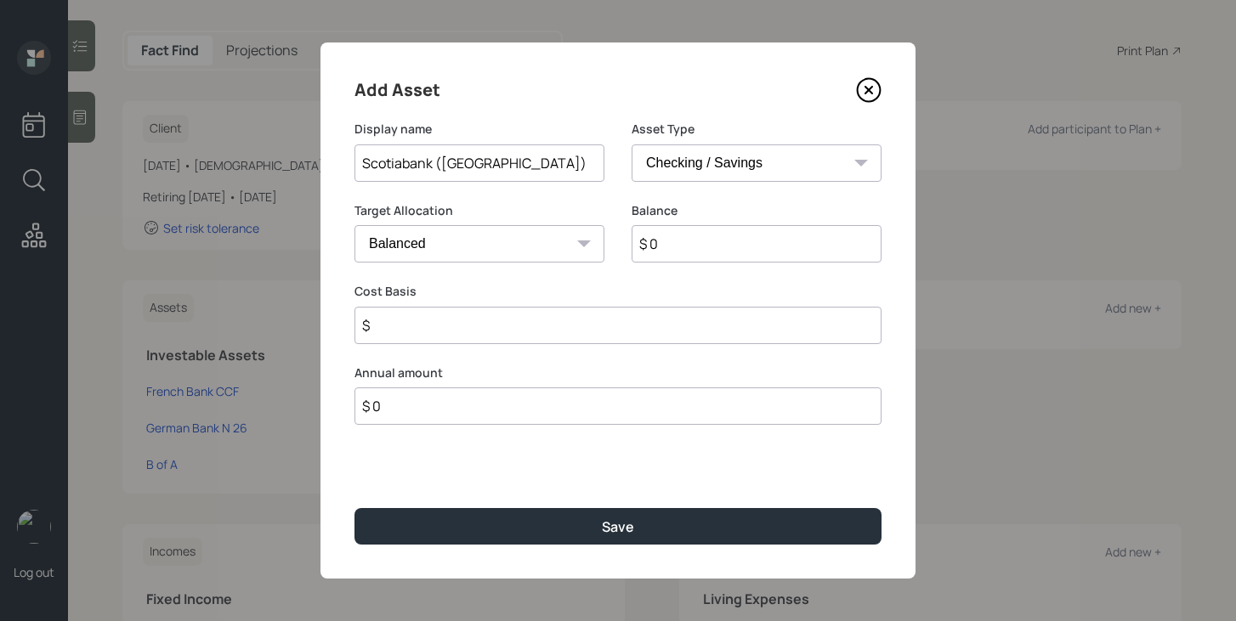
type input "$"
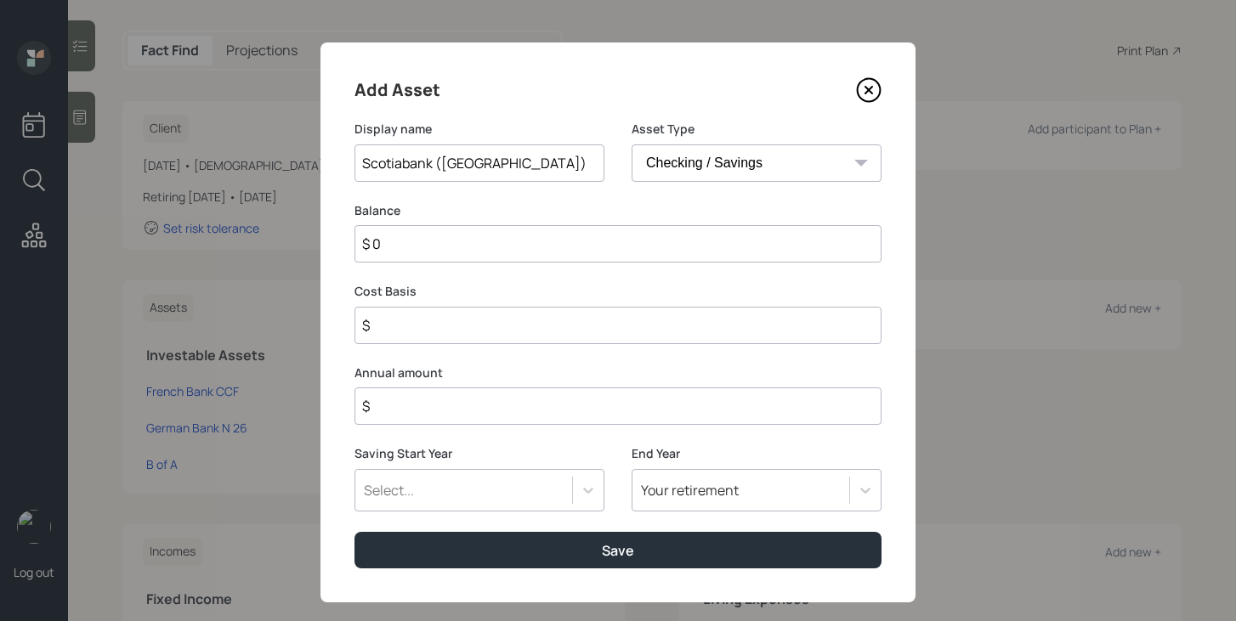
click at [698, 246] on input "$ 0" at bounding box center [617, 243] width 527 height 37
type input "$ 8"
type input "$ 80"
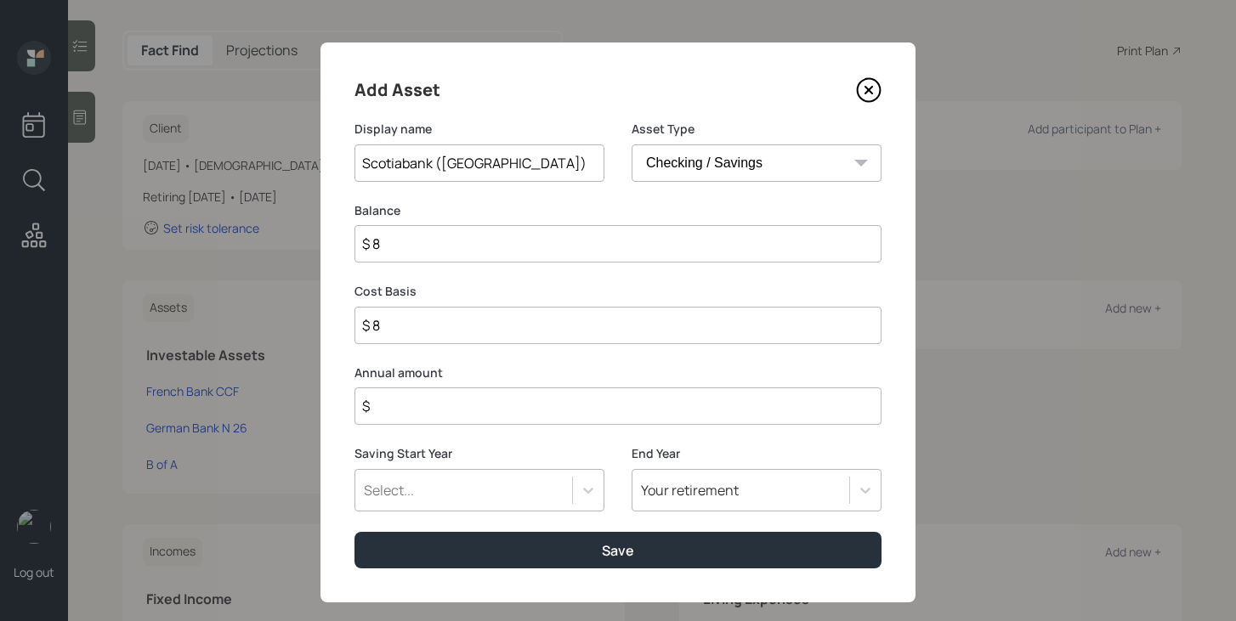
type input "$ 80"
type input "$ 800"
type input "$ 8,000"
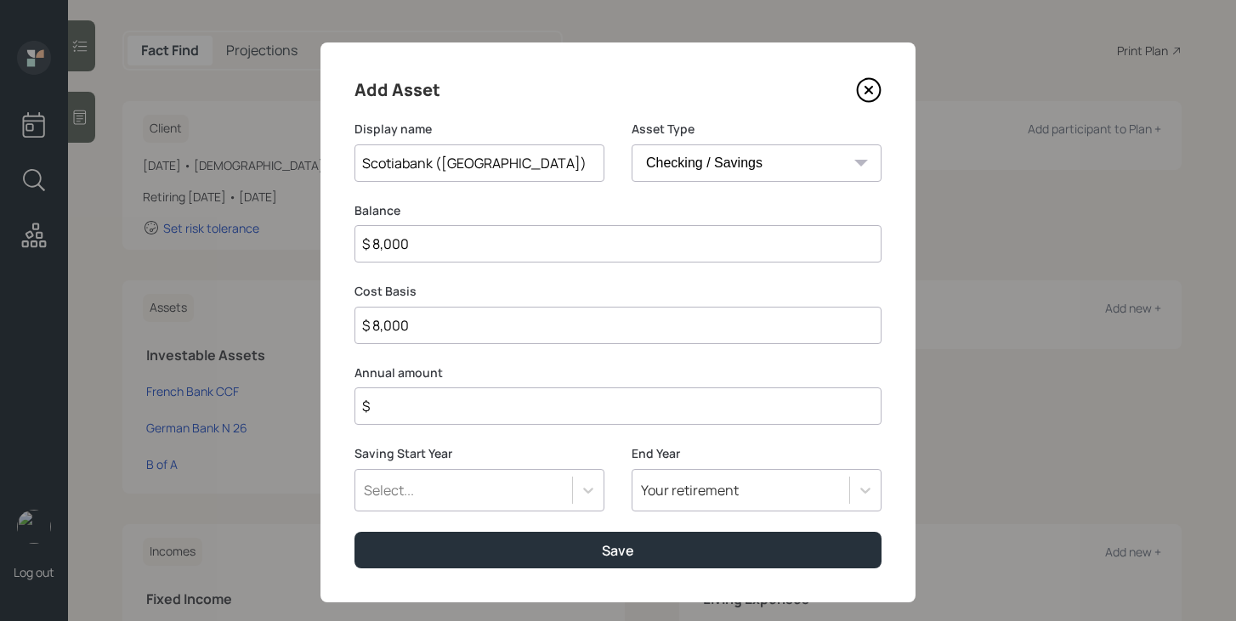
click at [645, 406] on input "$" at bounding box center [617, 406] width 527 height 37
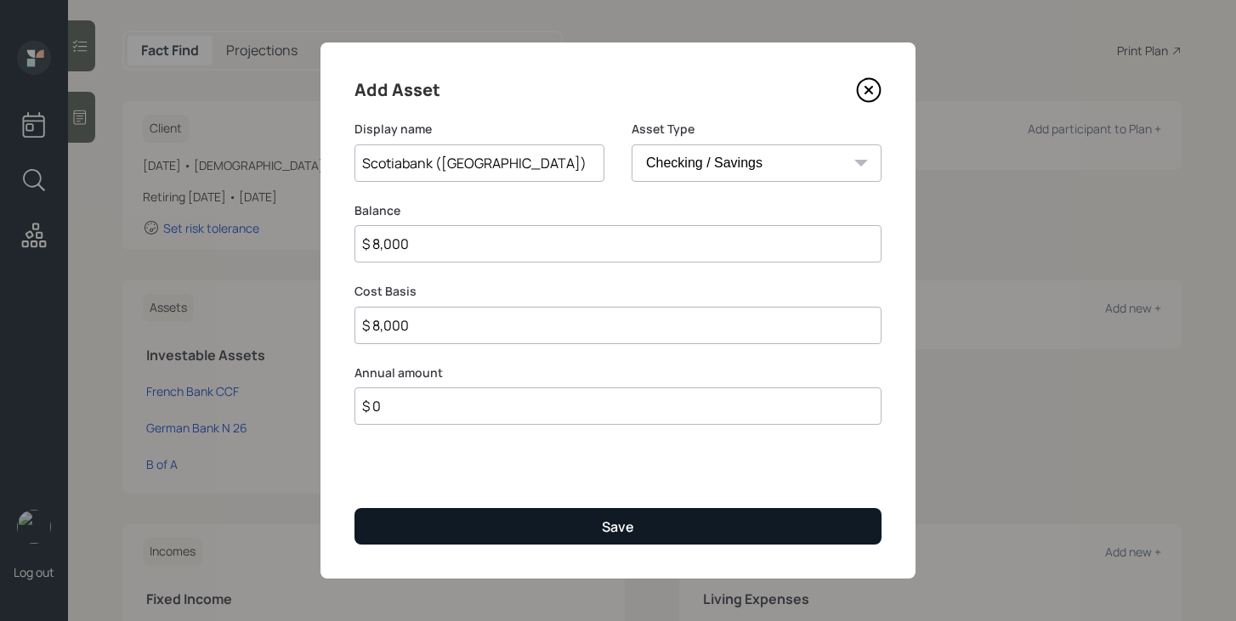
type input "$ 0"
click at [609, 520] on div "Save" at bounding box center [618, 527] width 32 height 19
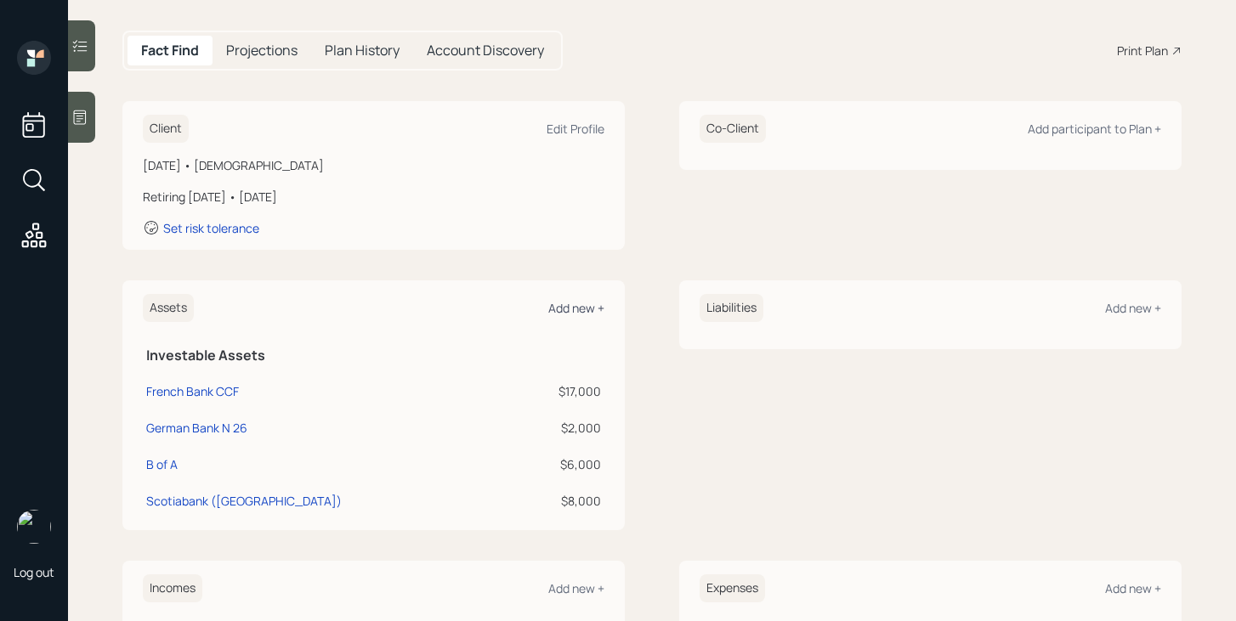
click at [572, 302] on div "Add new +" at bounding box center [576, 308] width 56 height 16
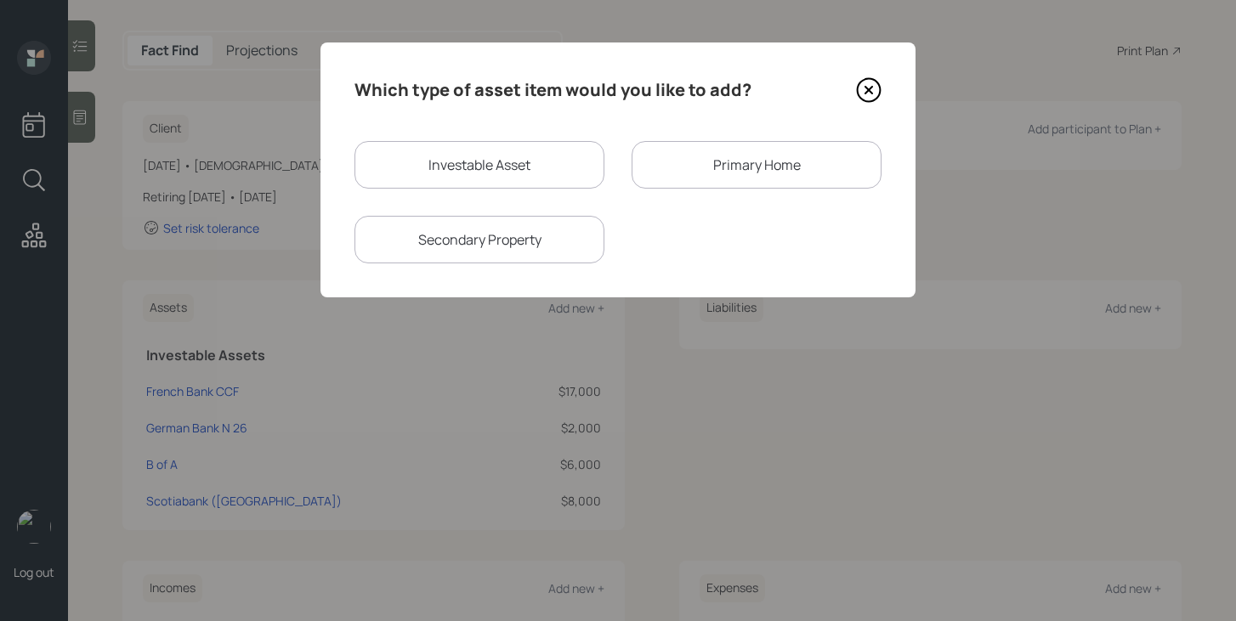
click at [511, 174] on div "Investable Asset" at bounding box center [479, 165] width 250 height 48
select select "taxable"
select select "balanced"
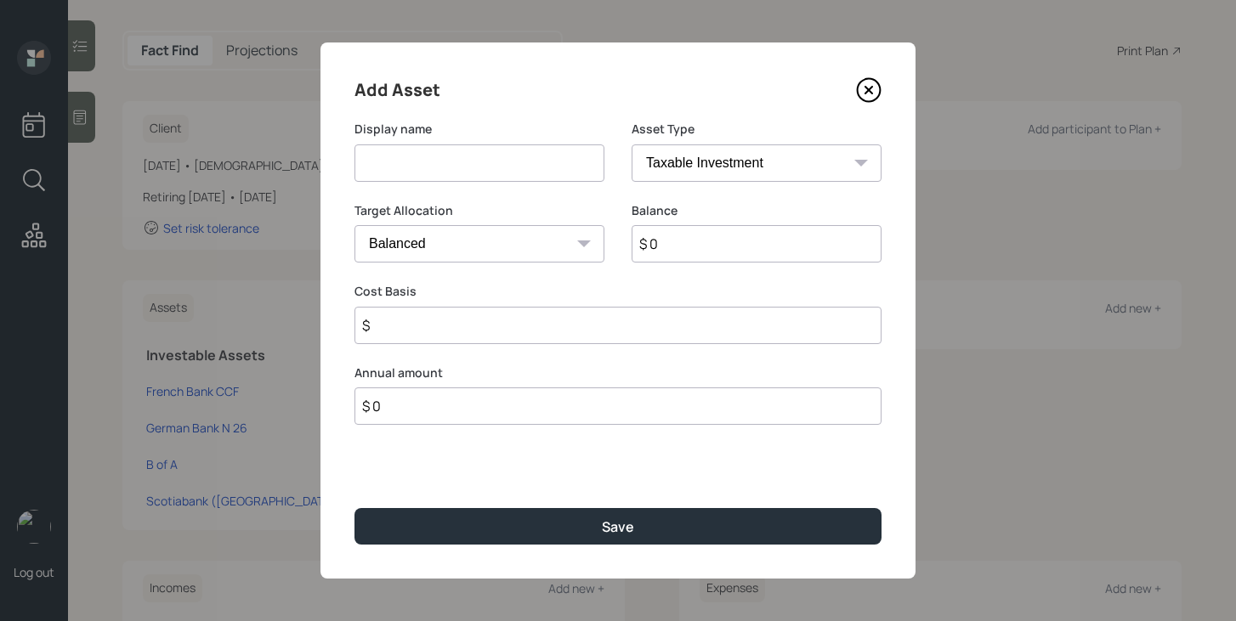
click at [488, 173] on input at bounding box center [479, 162] width 250 height 37
type input "Current 403b"
click at [754, 168] on select "SEP [PERSON_NAME] IRA 401(k) [PERSON_NAME] 401(k) 403(b) [PERSON_NAME] 403(b) 4…" at bounding box center [757, 162] width 250 height 37
select select "public_school_sponsored"
click at [632, 144] on select "SEP [PERSON_NAME] IRA 401(k) [PERSON_NAME] 401(k) 403(b) [PERSON_NAME] 403(b) 4…" at bounding box center [757, 162] width 250 height 37
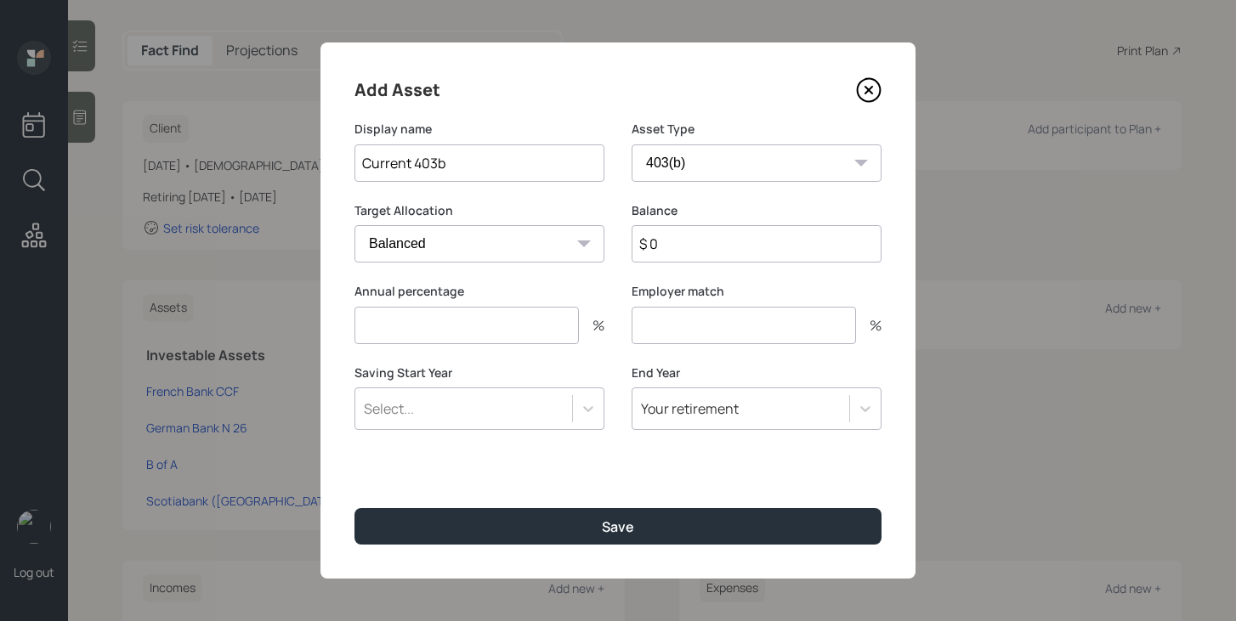
click at [679, 237] on input "$ 0" at bounding box center [757, 243] width 250 height 37
type input "$ 21,708"
click at [525, 329] on input "number" at bounding box center [466, 325] width 224 height 37
type input "18.5"
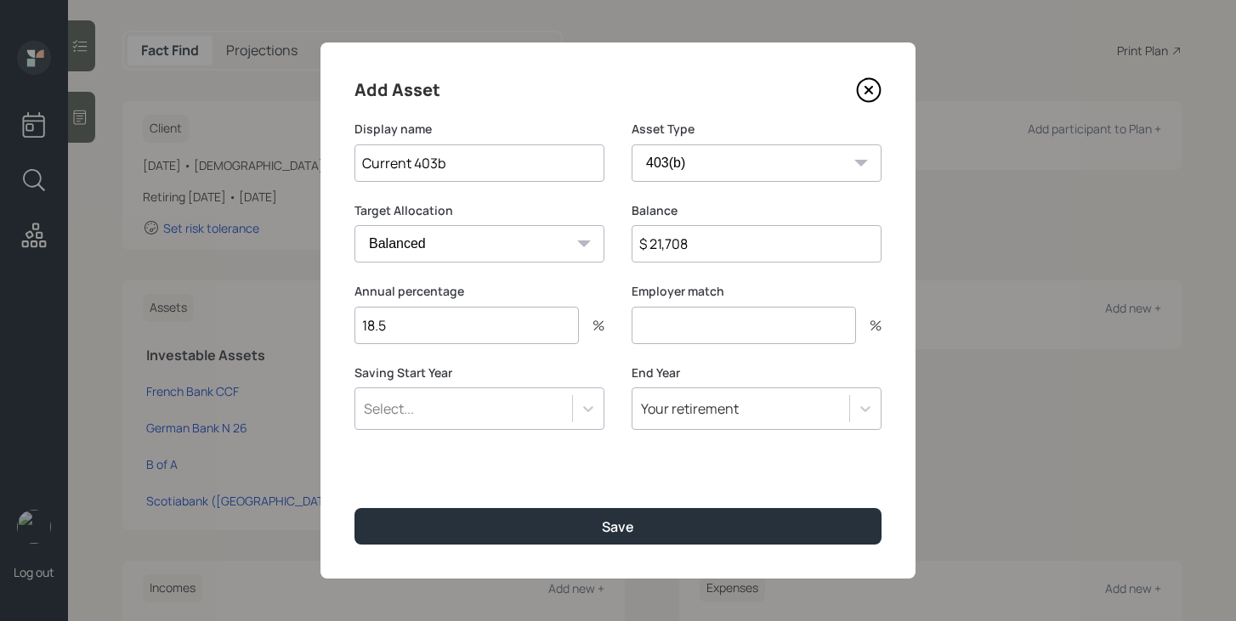
click at [661, 334] on input "number" at bounding box center [744, 325] width 224 height 37
type input "3"
click at [555, 404] on div "Select..." at bounding box center [463, 408] width 217 height 29
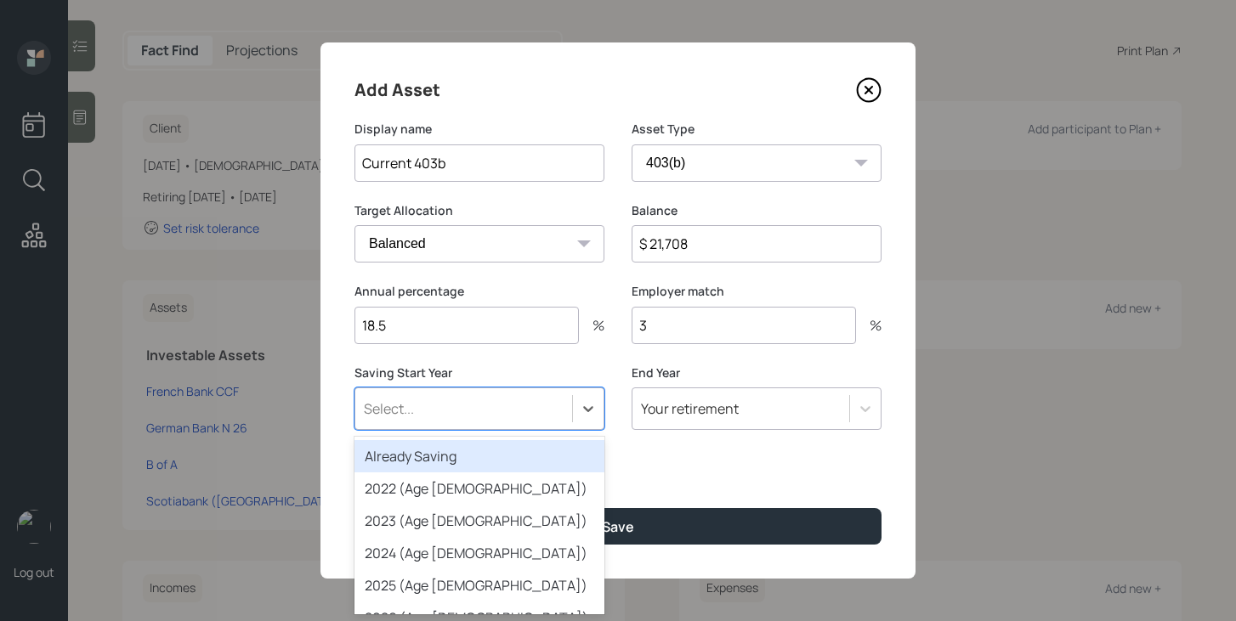
click at [504, 453] on div "Already Saving" at bounding box center [479, 456] width 250 height 32
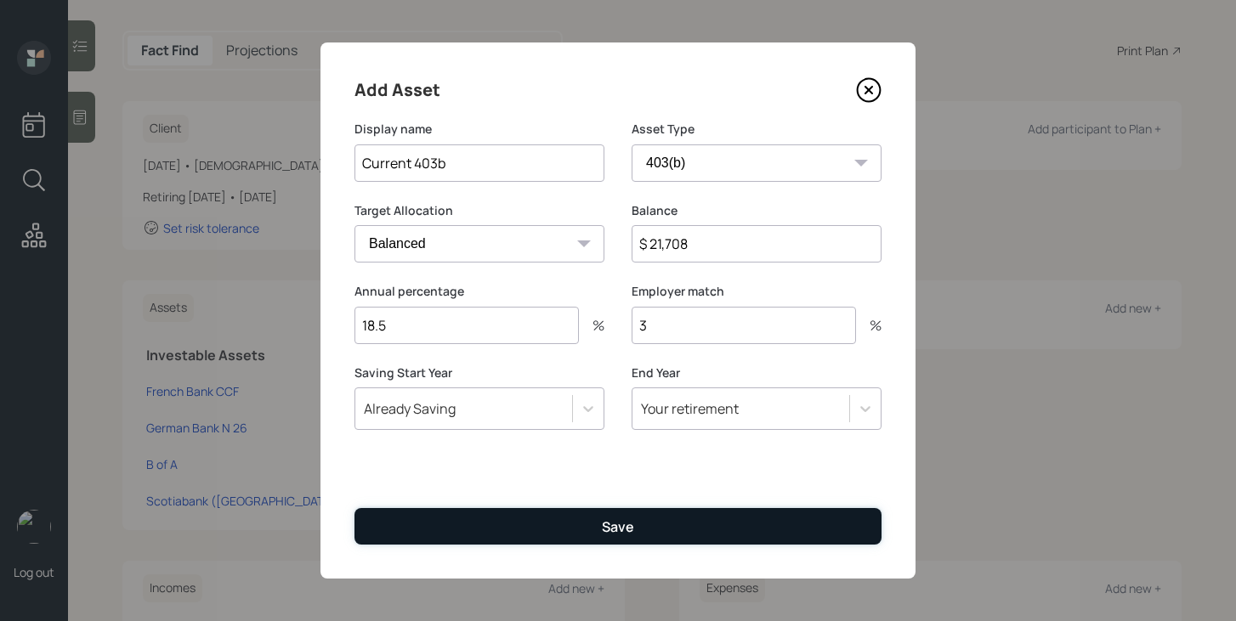
click at [507, 528] on button "Save" at bounding box center [617, 526] width 527 height 37
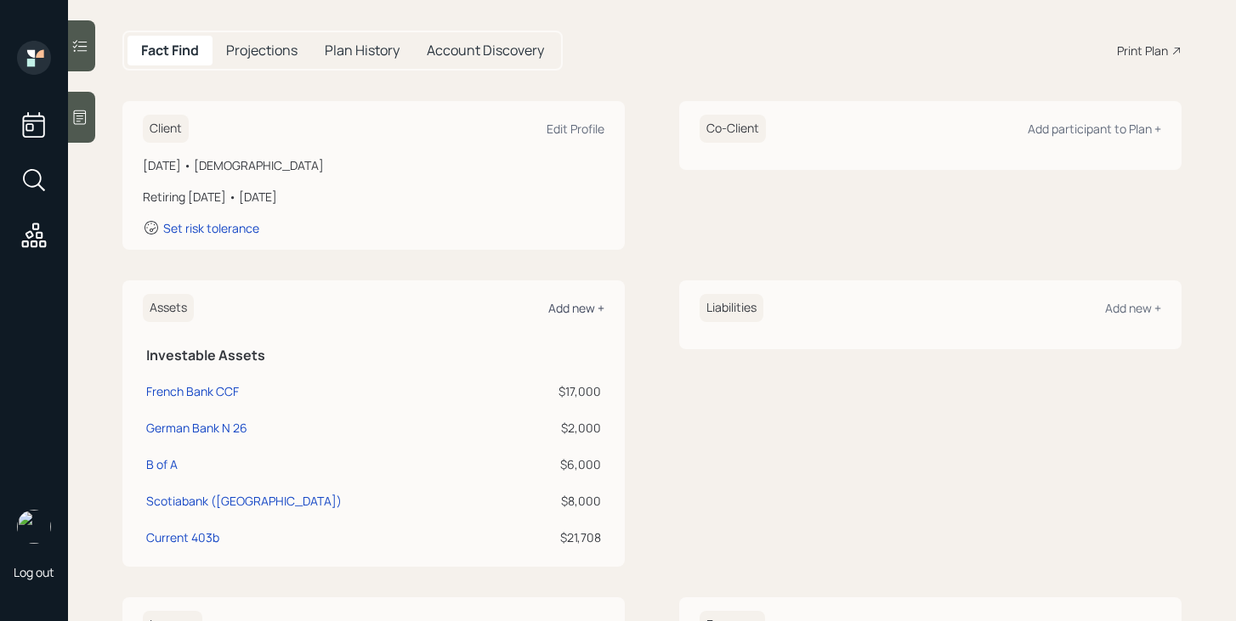
click at [595, 310] on div "Add new +" at bounding box center [576, 308] width 56 height 16
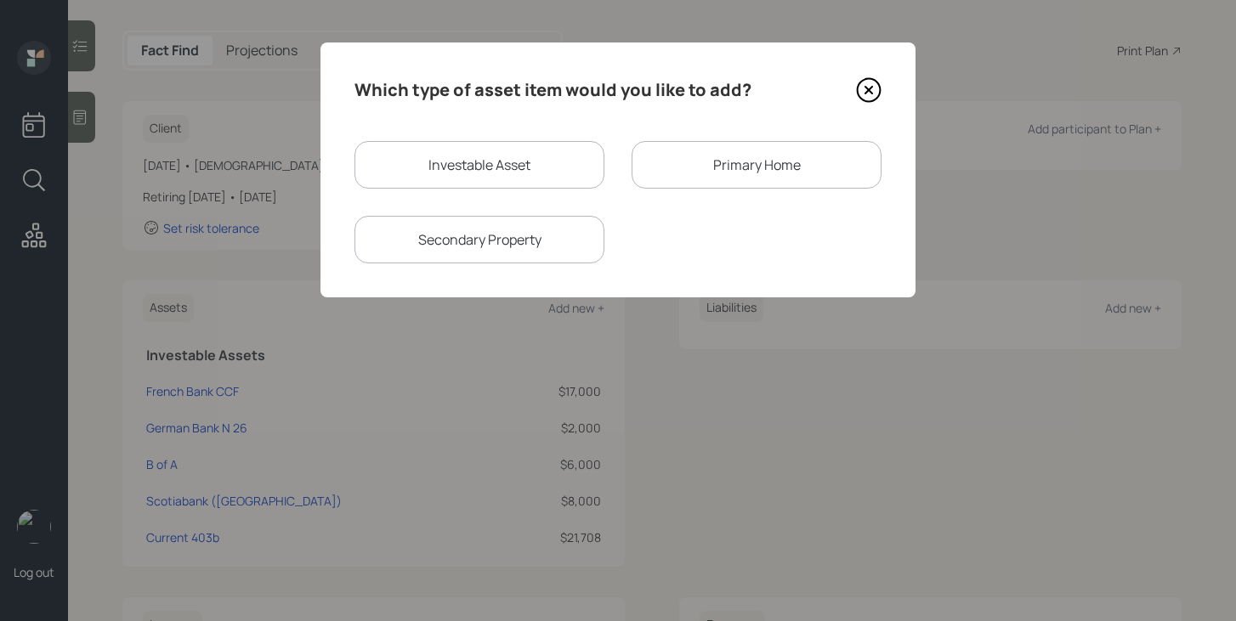
click at [441, 179] on div "Investable Asset" at bounding box center [479, 165] width 250 height 48
select select "taxable"
select select "balanced"
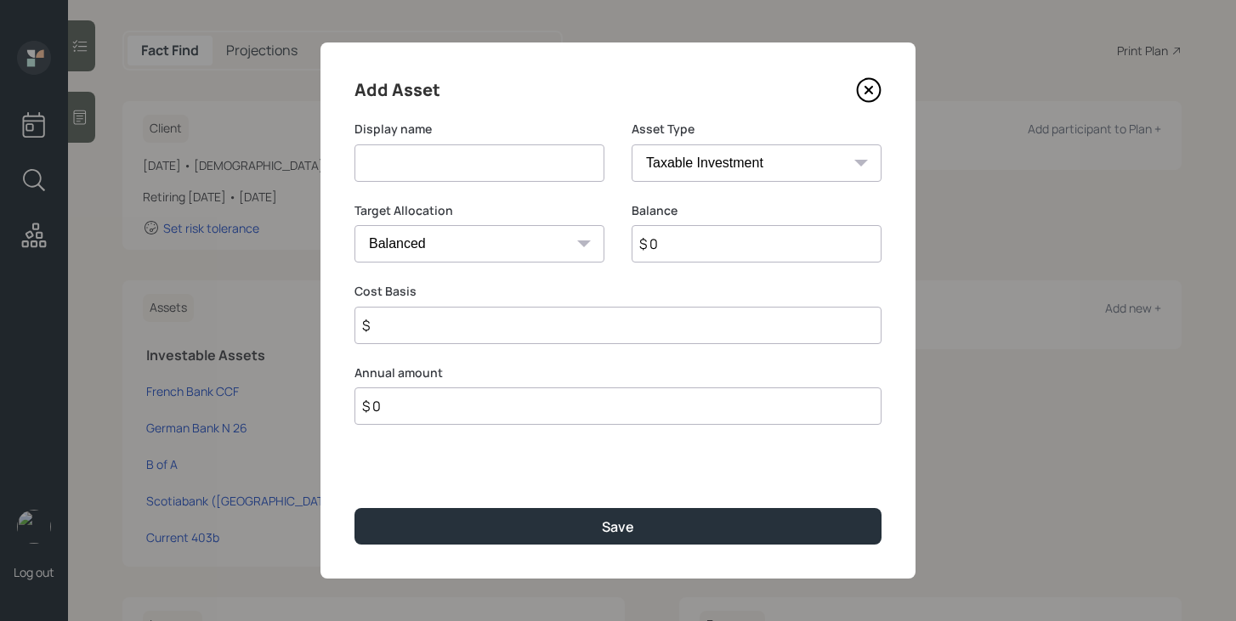
click at [441, 179] on input at bounding box center [479, 162] width 250 height 37
type input "Former 401k"
click at [730, 176] on select "SEP [PERSON_NAME] IRA 401(k) [PERSON_NAME] 401(k) 403(b) [PERSON_NAME] 403(b) 4…" at bounding box center [757, 162] width 250 height 37
select select "company_sponsored"
click at [632, 144] on select "SEP [PERSON_NAME] IRA 401(k) [PERSON_NAME] 401(k) 403(b) [PERSON_NAME] 403(b) 4…" at bounding box center [757, 162] width 250 height 37
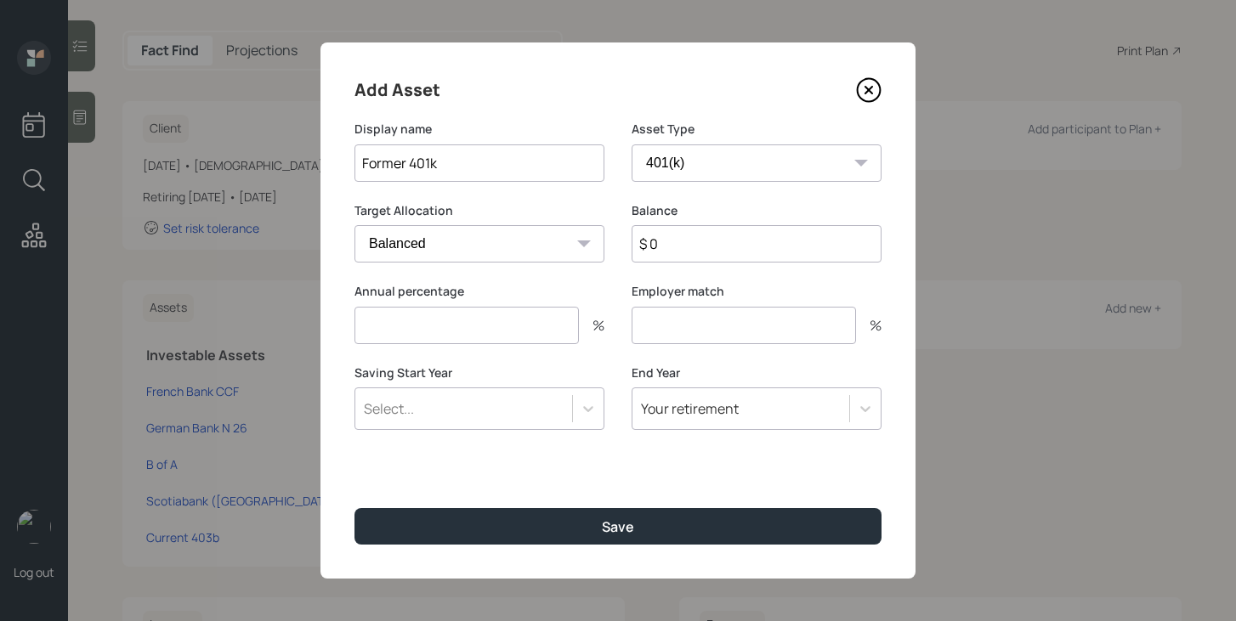
click at [683, 243] on input "$ 0" at bounding box center [757, 243] width 250 height 37
type input "$ 195,000"
click at [545, 318] on input "number" at bounding box center [466, 325] width 224 height 37
type input "0"
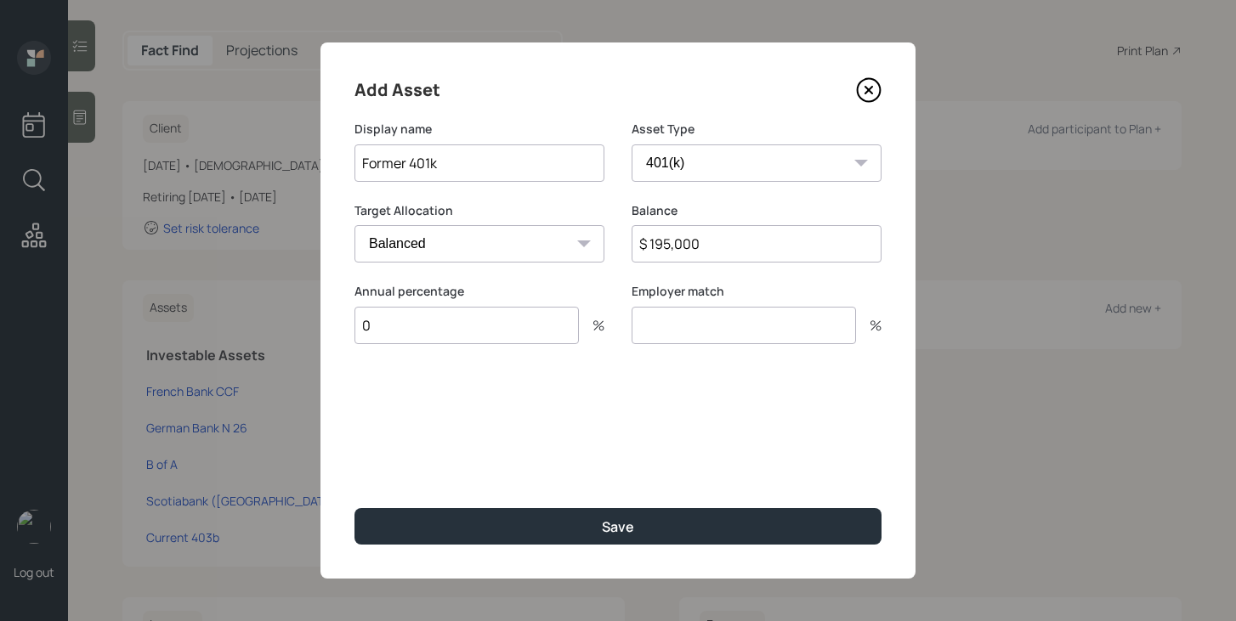
click at [691, 350] on div "Employer match %" at bounding box center [757, 324] width 250 height 82
click at [695, 322] on input "number" at bounding box center [744, 325] width 224 height 37
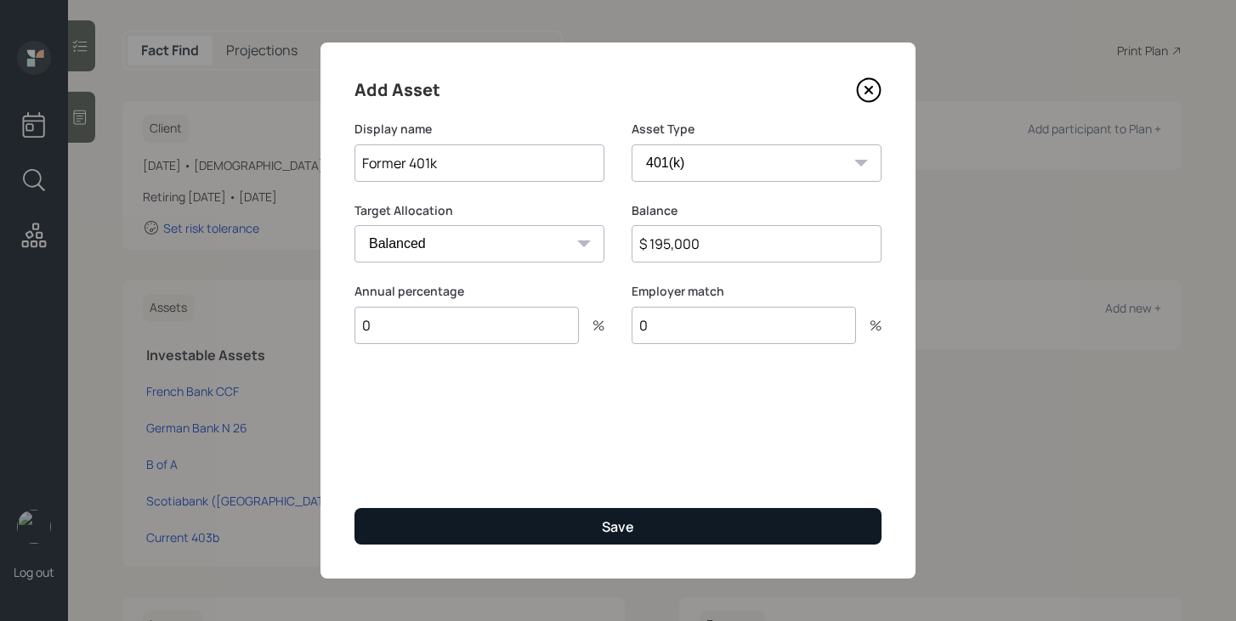
type input "0"
click at [606, 522] on div "Save" at bounding box center [618, 527] width 32 height 19
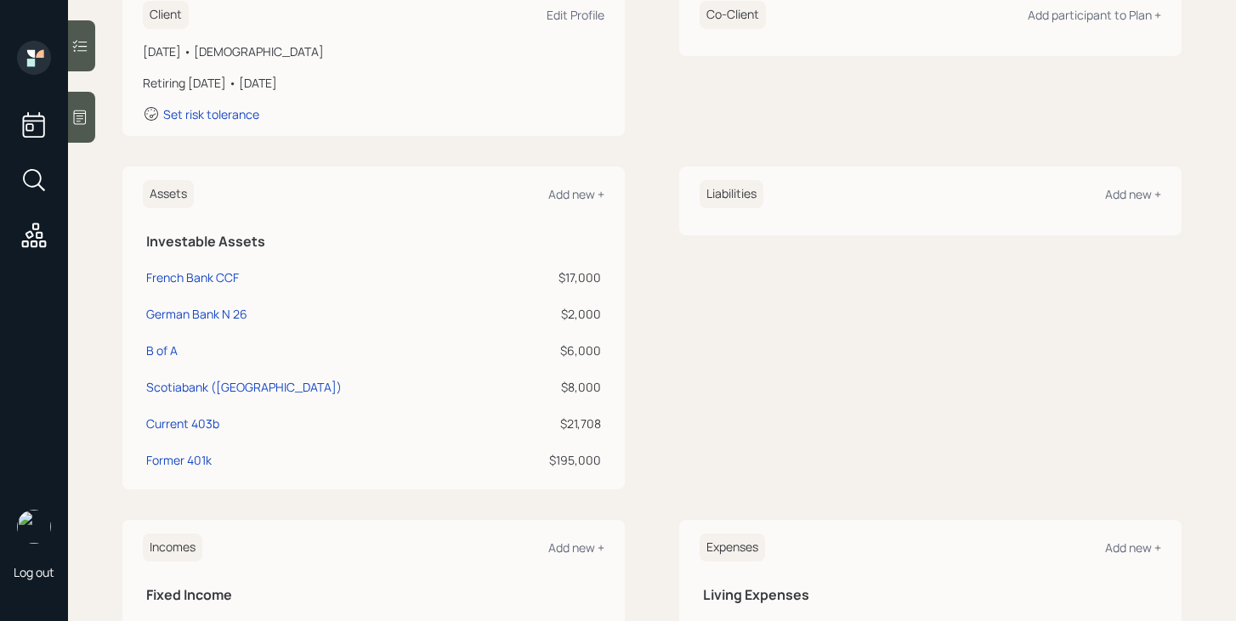
scroll to position [260, 0]
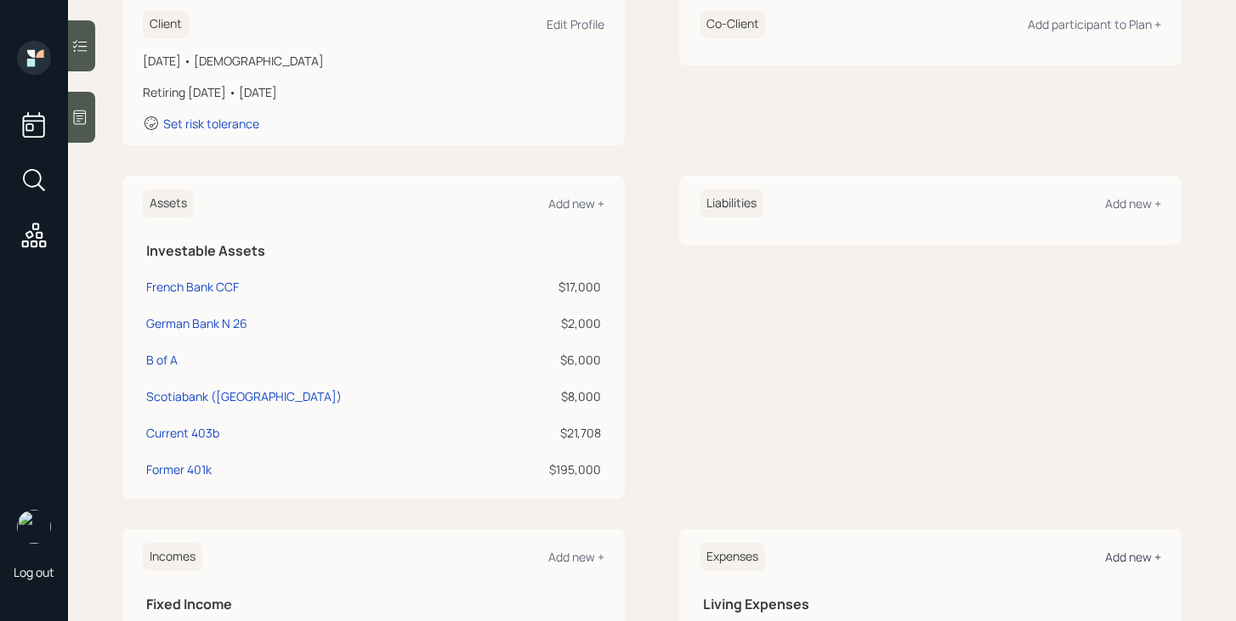
click at [1130, 561] on div "Add new +" at bounding box center [1133, 557] width 56 height 16
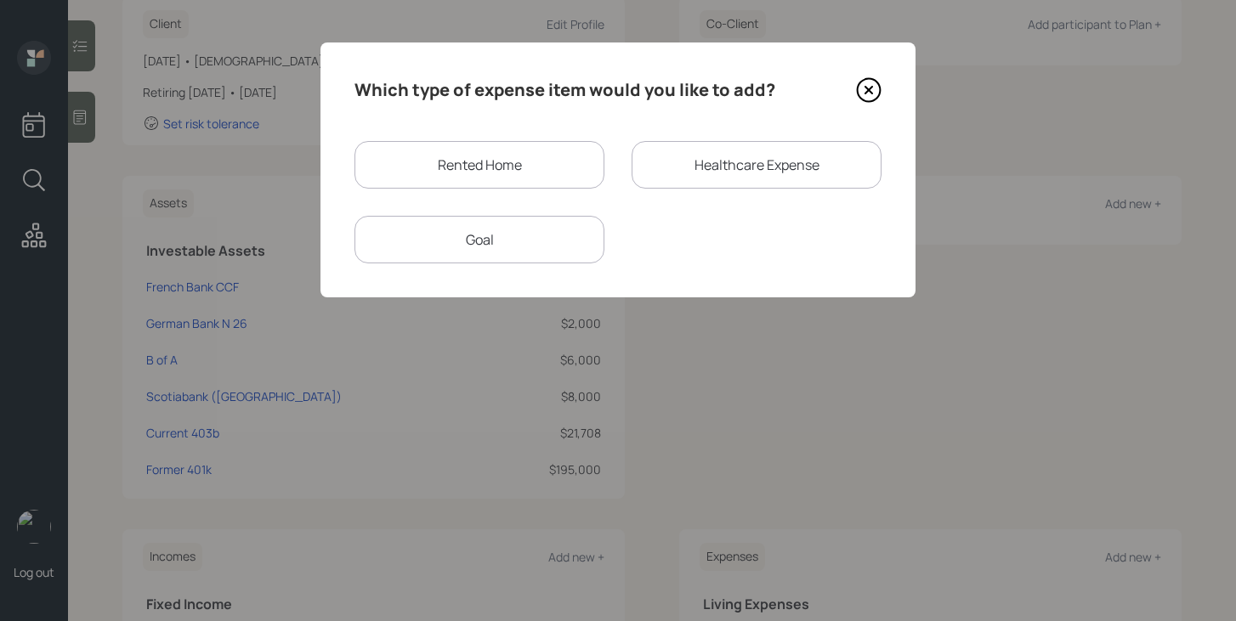
click at [531, 174] on div "Rented Home" at bounding box center [479, 165] width 250 height 48
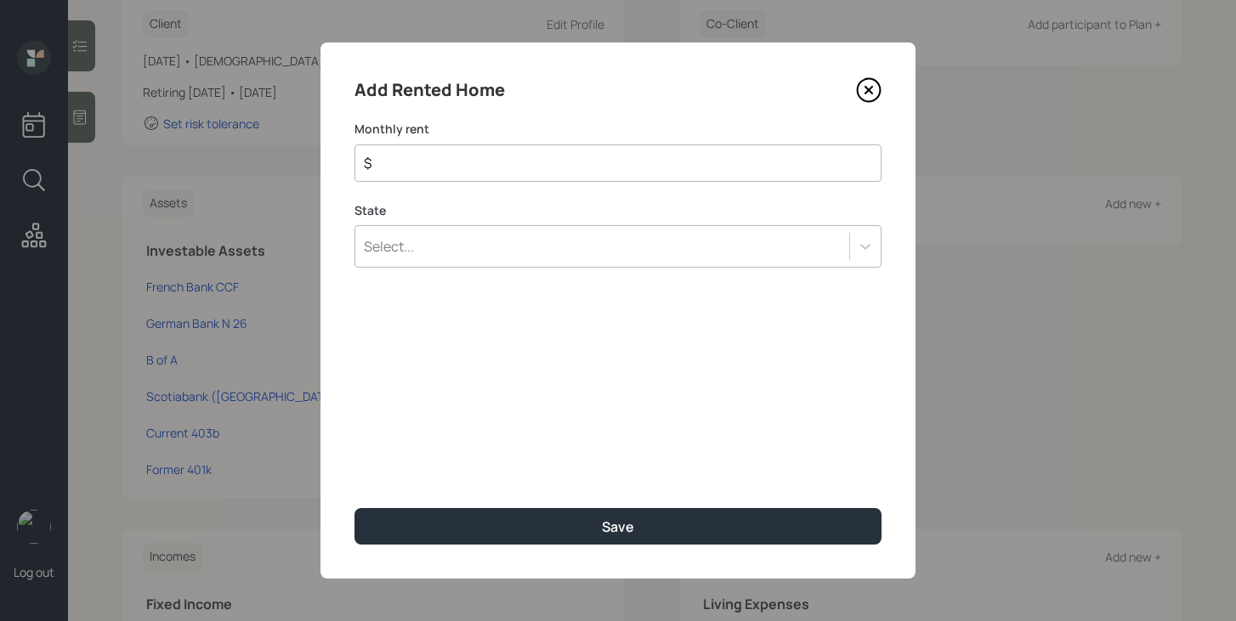
click at [531, 174] on div "$" at bounding box center [617, 162] width 527 height 37
click at [530, 165] on input "$" at bounding box center [611, 163] width 498 height 20
type input "$ 2,500"
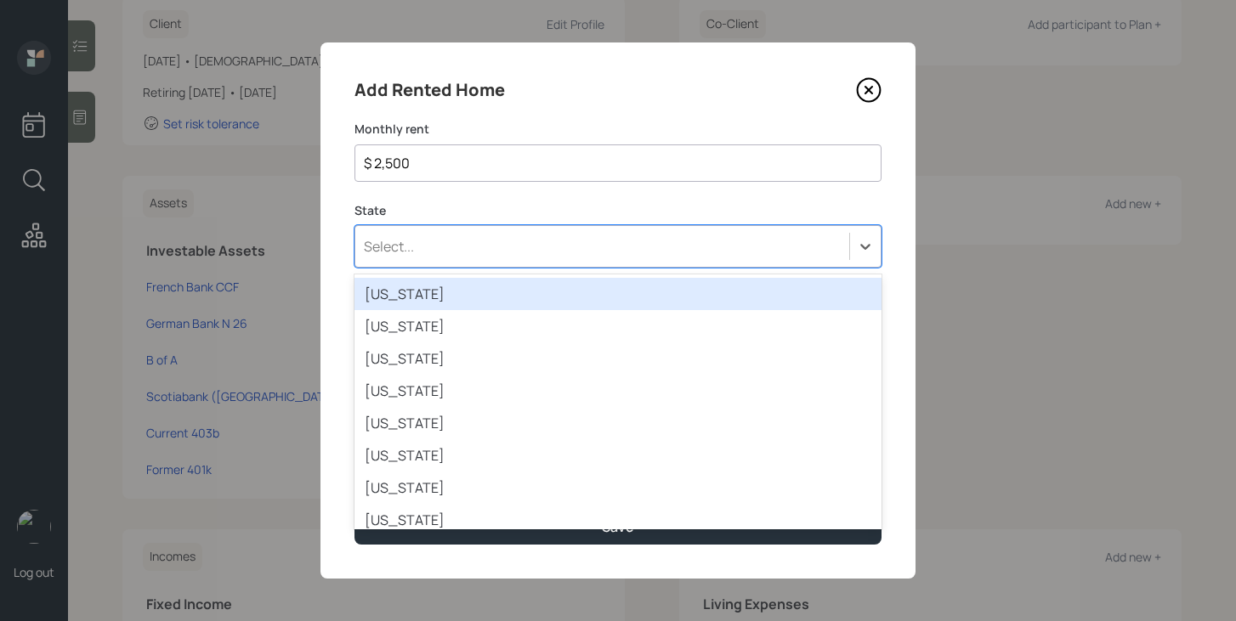
click at [524, 259] on div "Select..." at bounding box center [602, 246] width 494 height 29
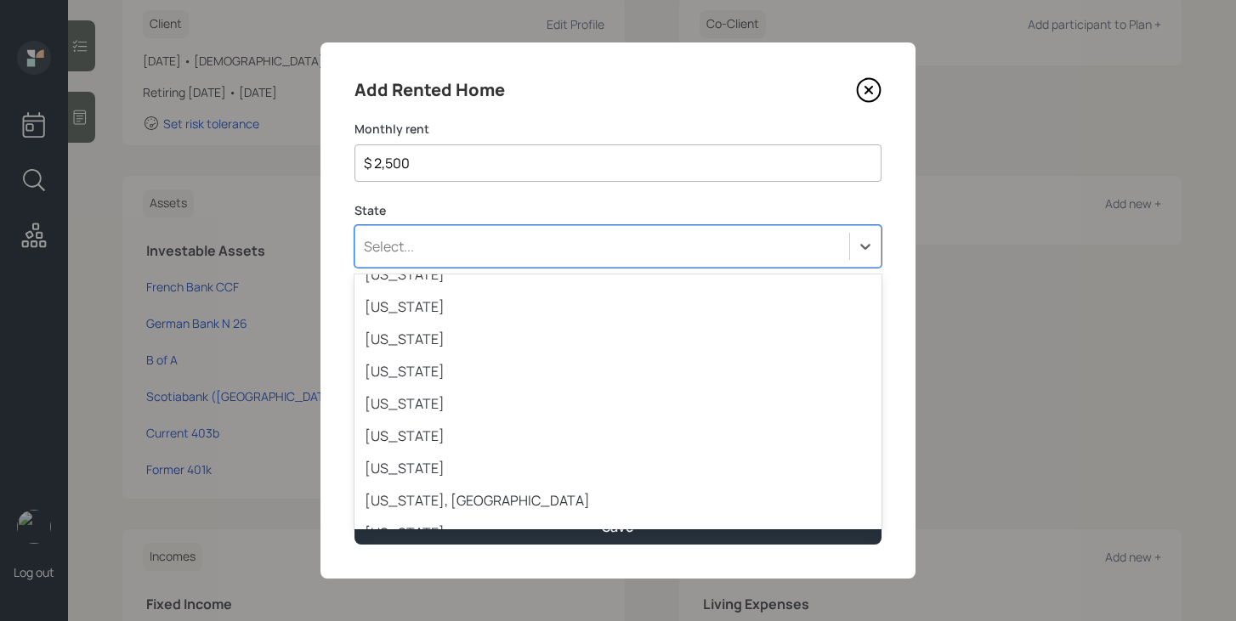
scroll to position [1346, 0]
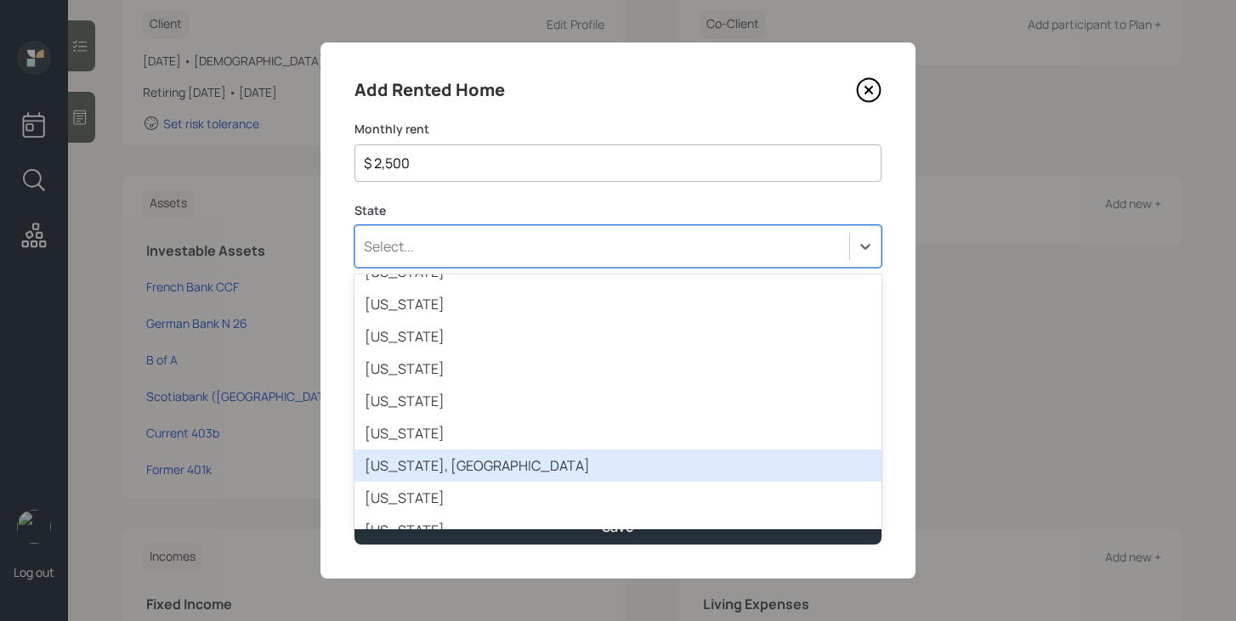
click at [487, 456] on div "[US_STATE], [GEOGRAPHIC_DATA]" at bounding box center [617, 466] width 527 height 32
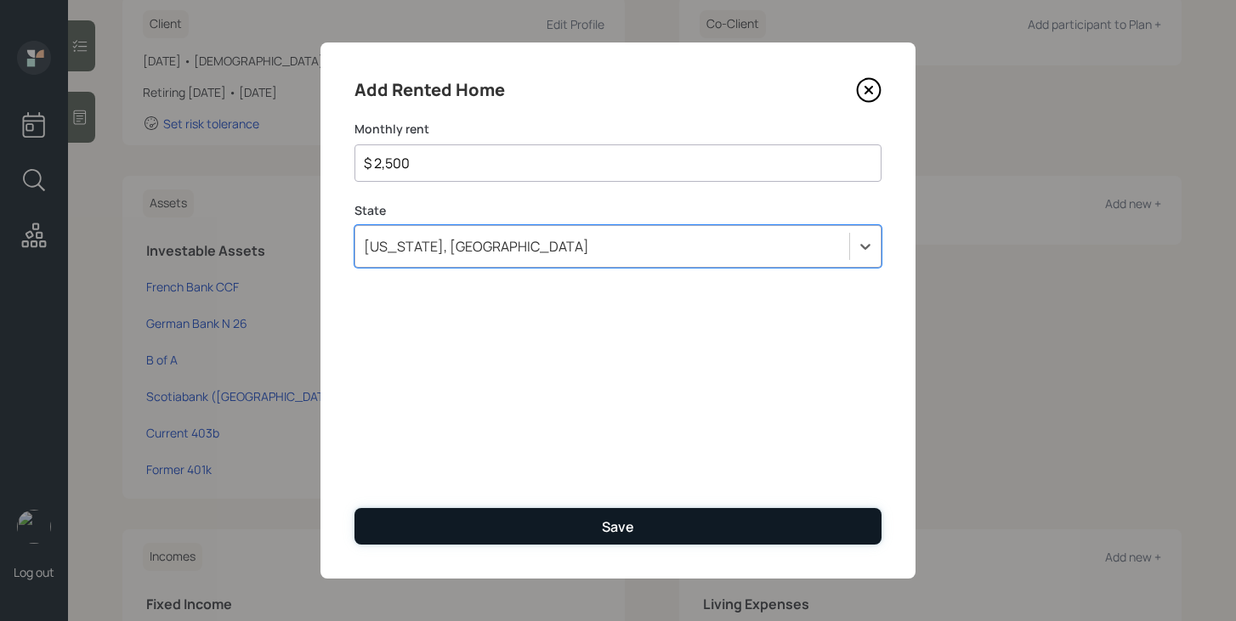
click at [488, 522] on button "Save" at bounding box center [617, 526] width 527 height 37
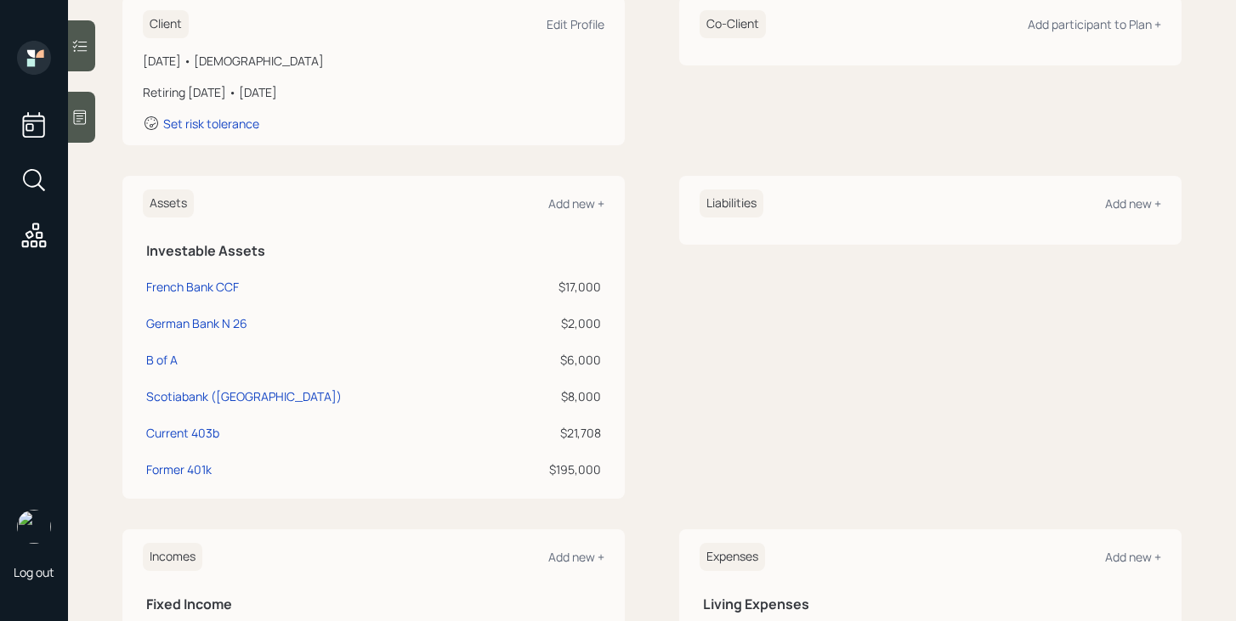
scroll to position [498, 0]
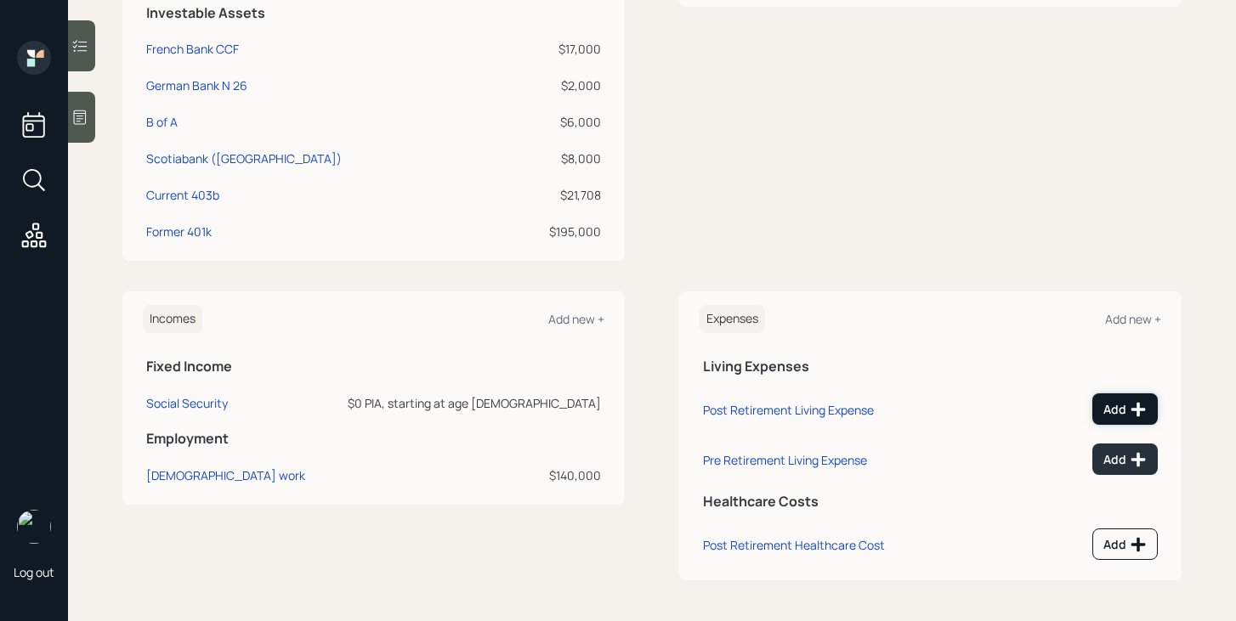
click at [1125, 411] on div "Add" at bounding box center [1124, 409] width 43 height 17
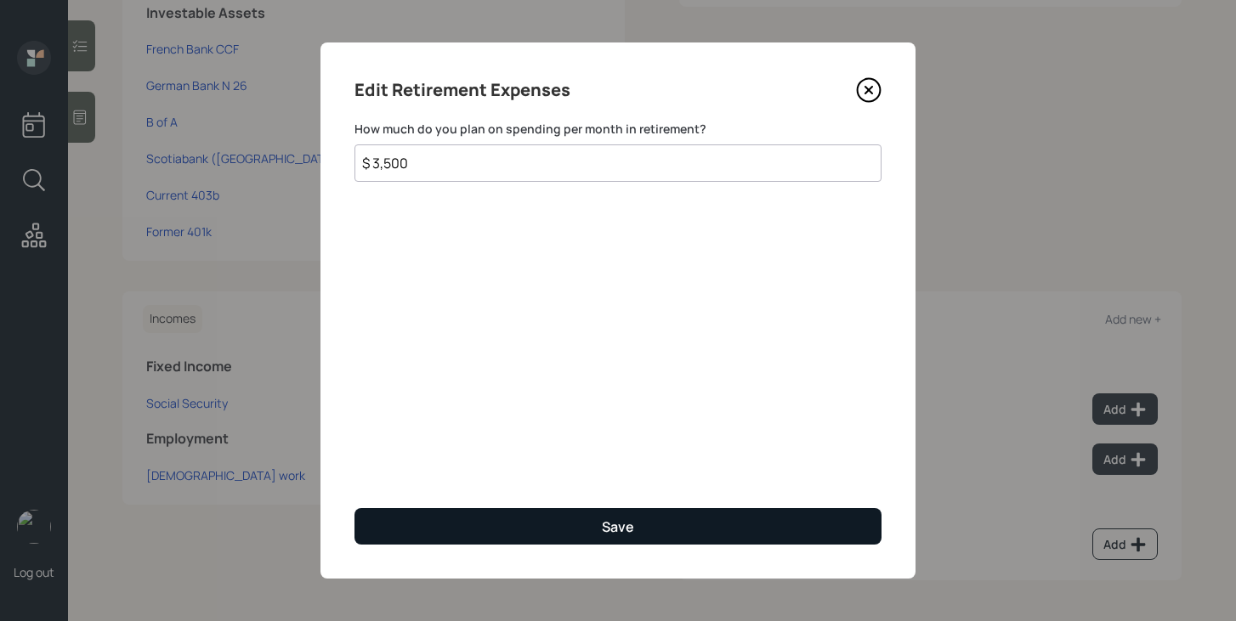
type input "$ 3,500"
click at [649, 518] on button "Save" at bounding box center [617, 526] width 527 height 37
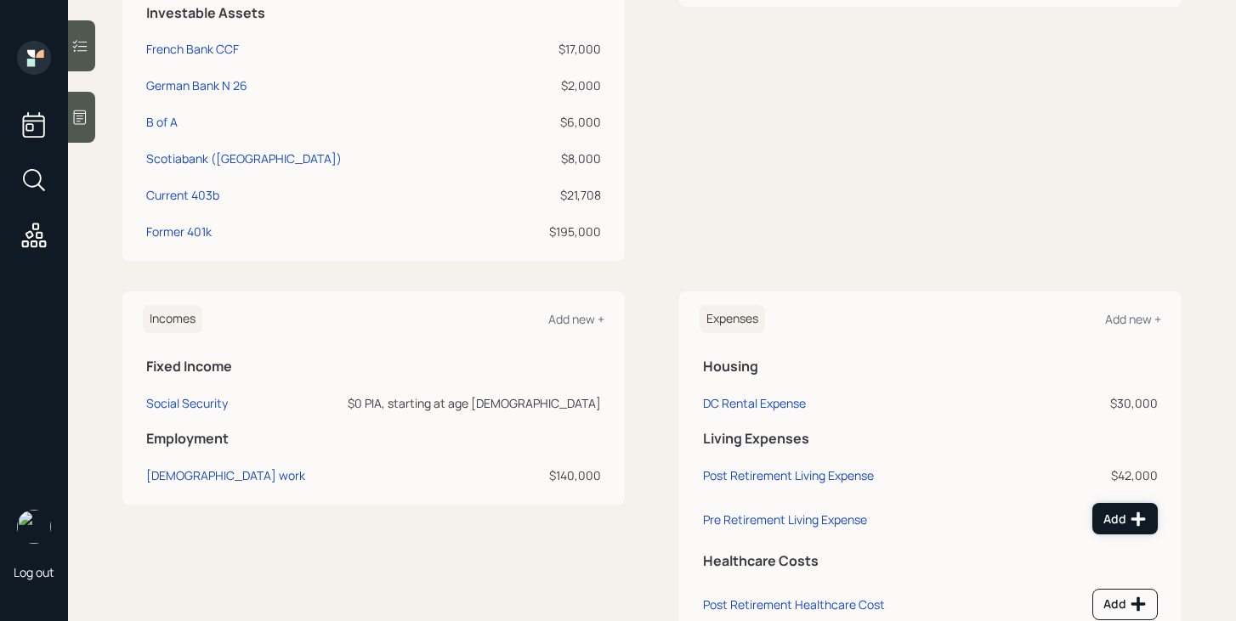
click at [1136, 511] on icon at bounding box center [1138, 519] width 17 height 17
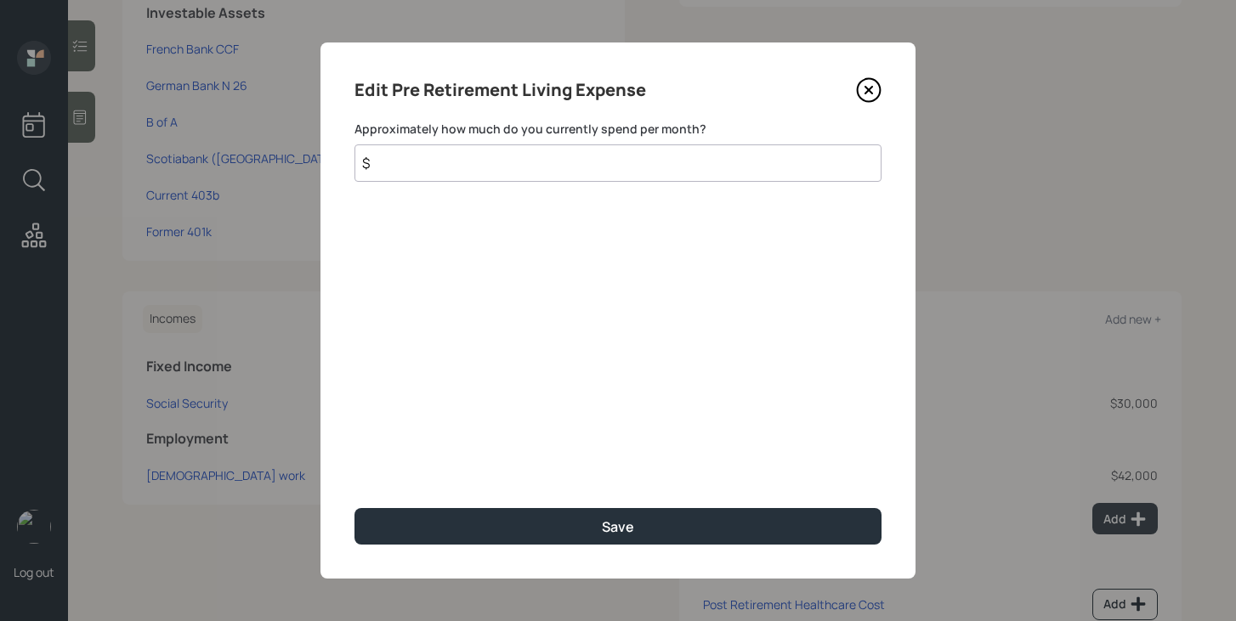
click at [634, 176] on input "$" at bounding box center [617, 162] width 527 height 37
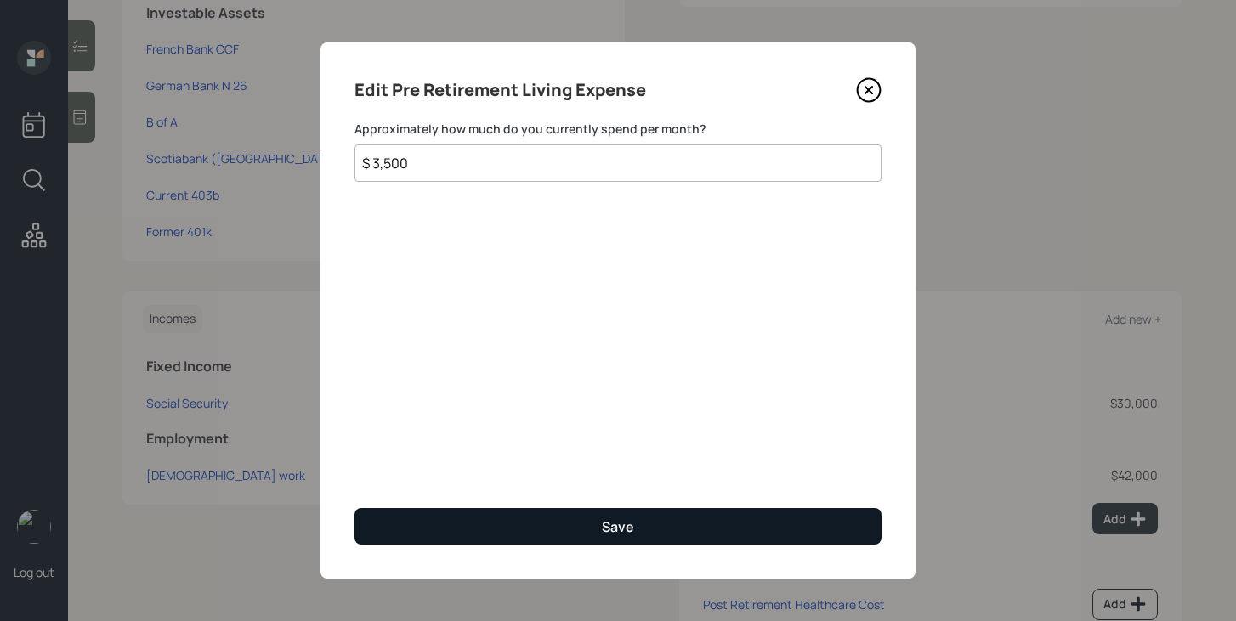
type input "$ 3,500"
click at [643, 521] on button "Save" at bounding box center [617, 526] width 527 height 37
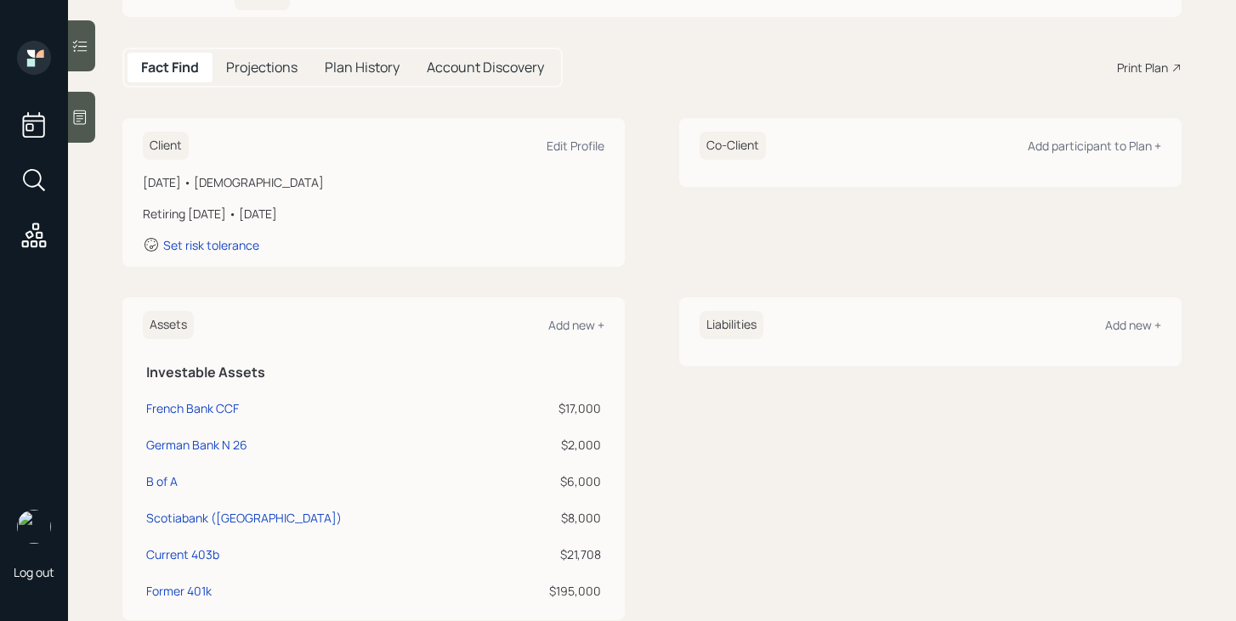
scroll to position [103, 0]
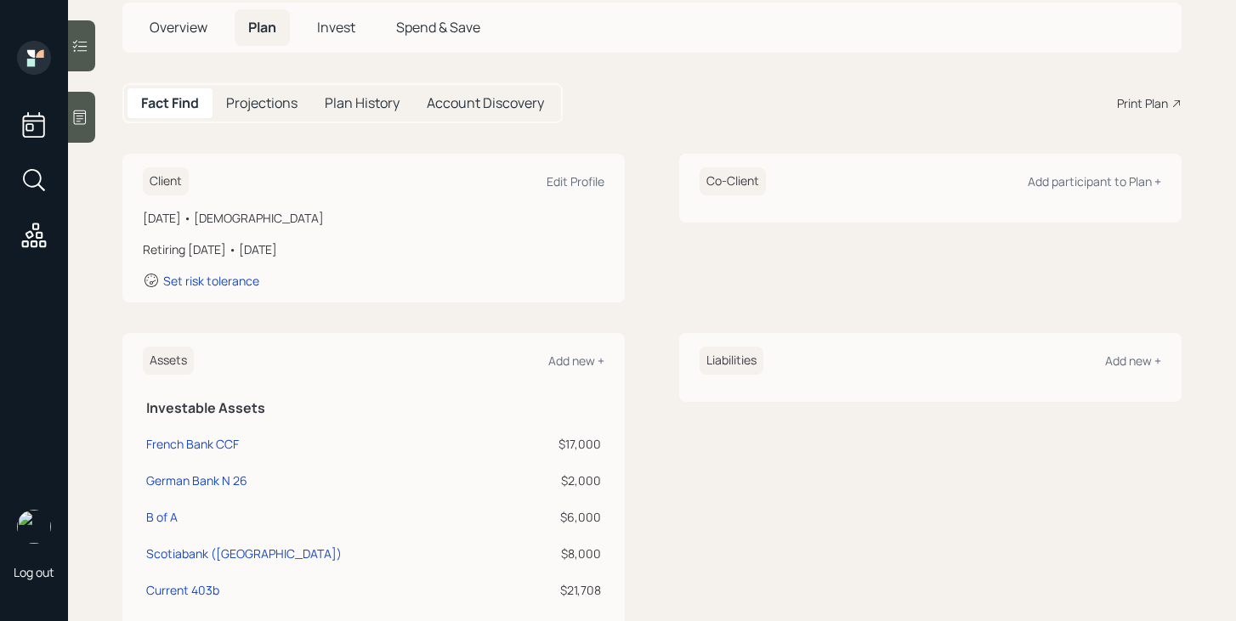
click at [200, 31] on span "Overview" at bounding box center [179, 27] width 58 height 19
click at [200, 31] on main "[PERSON_NAME] Plan Delivery Kustomer Overview Plan Invest Spend & Save Fact Fin…" at bounding box center [652, 310] width 1168 height 621
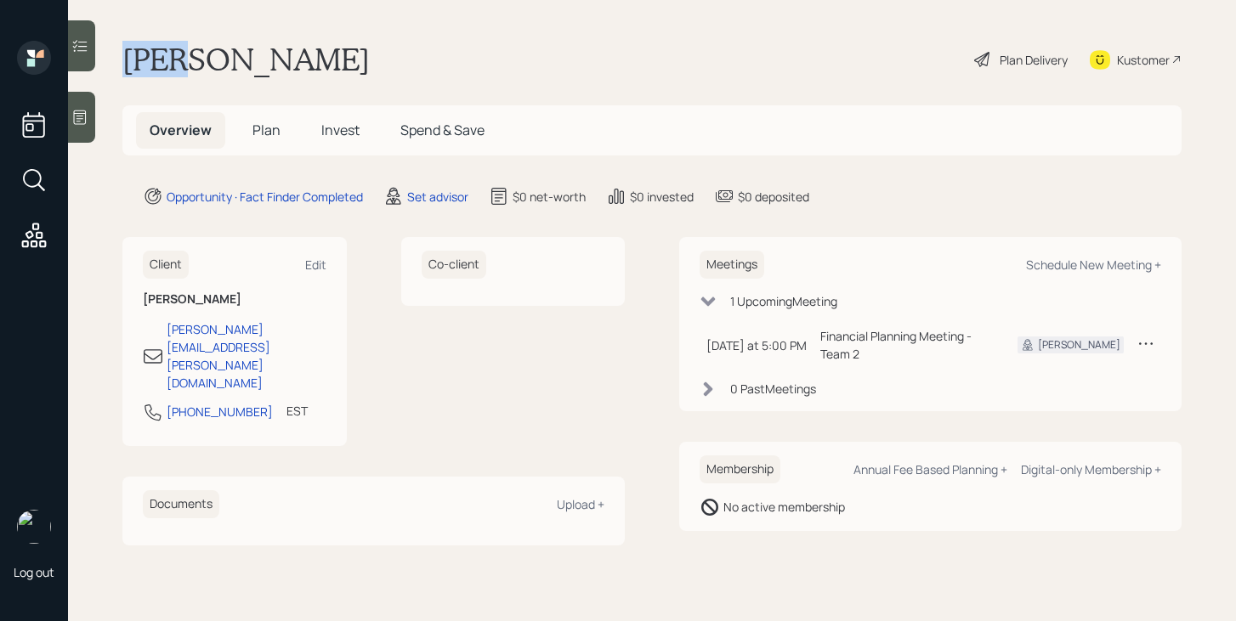
click at [200, 31] on main "[PERSON_NAME] Plan Delivery Kustomer Overview Plan Invest Spend & Save Opportun…" at bounding box center [652, 310] width 1168 height 621
click at [1023, 53] on div "Plan Delivery" at bounding box center [1034, 60] width 68 height 18
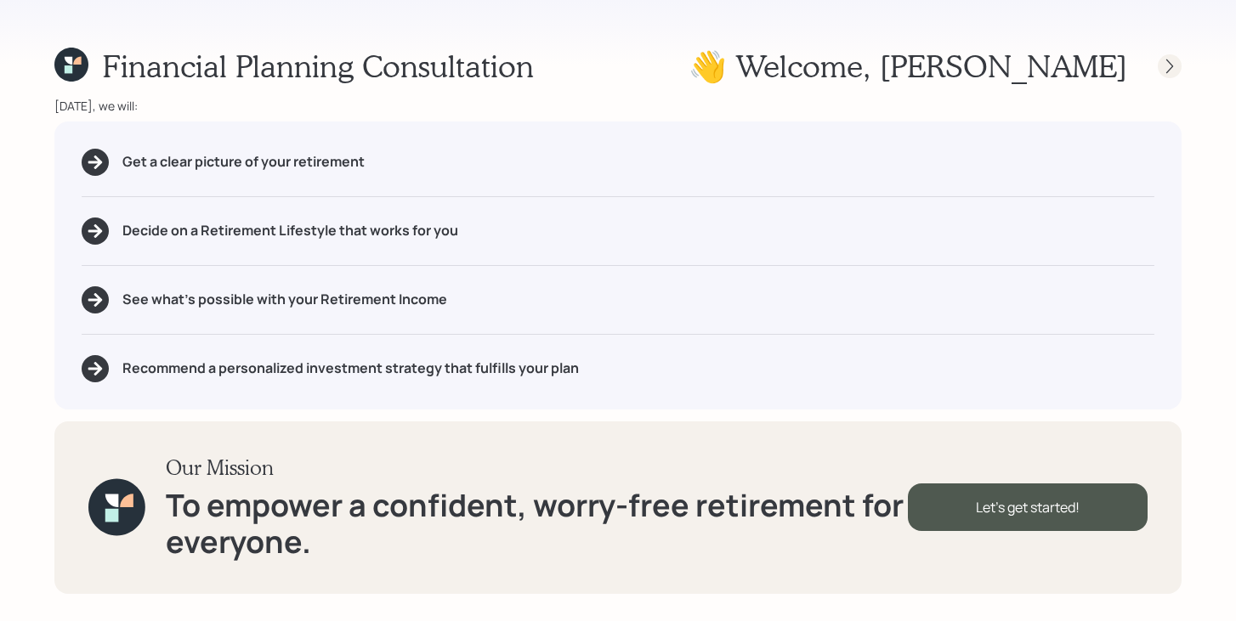
click at [1169, 59] on icon at bounding box center [1169, 66] width 17 height 17
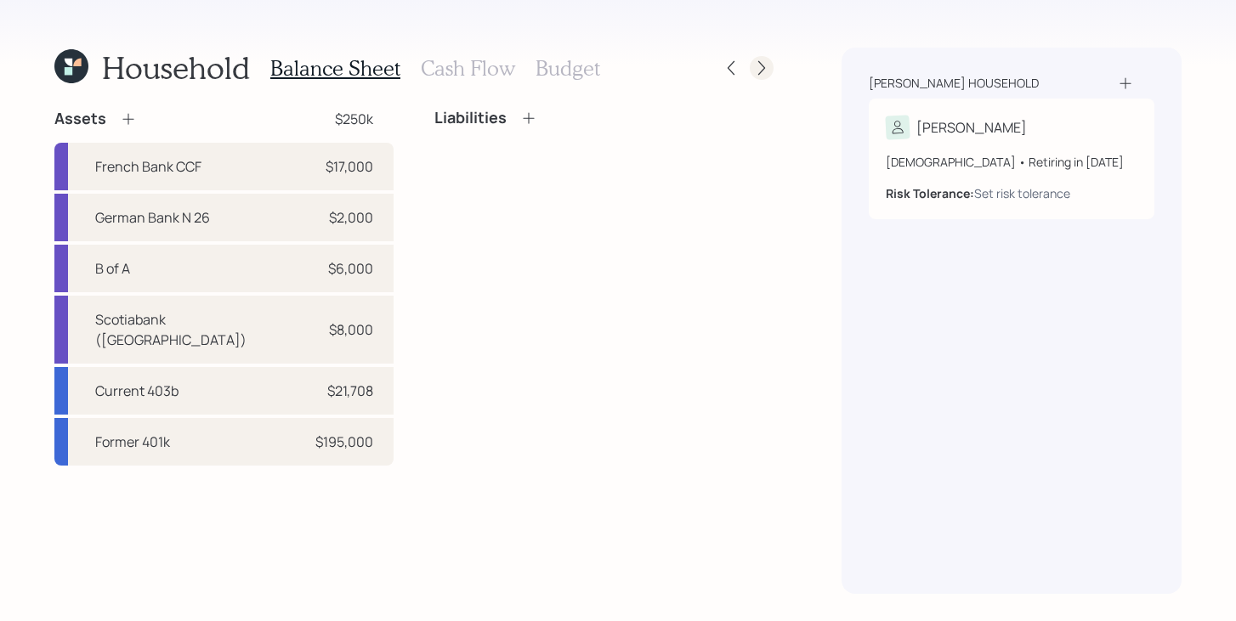
click at [754, 74] on icon at bounding box center [761, 67] width 17 height 17
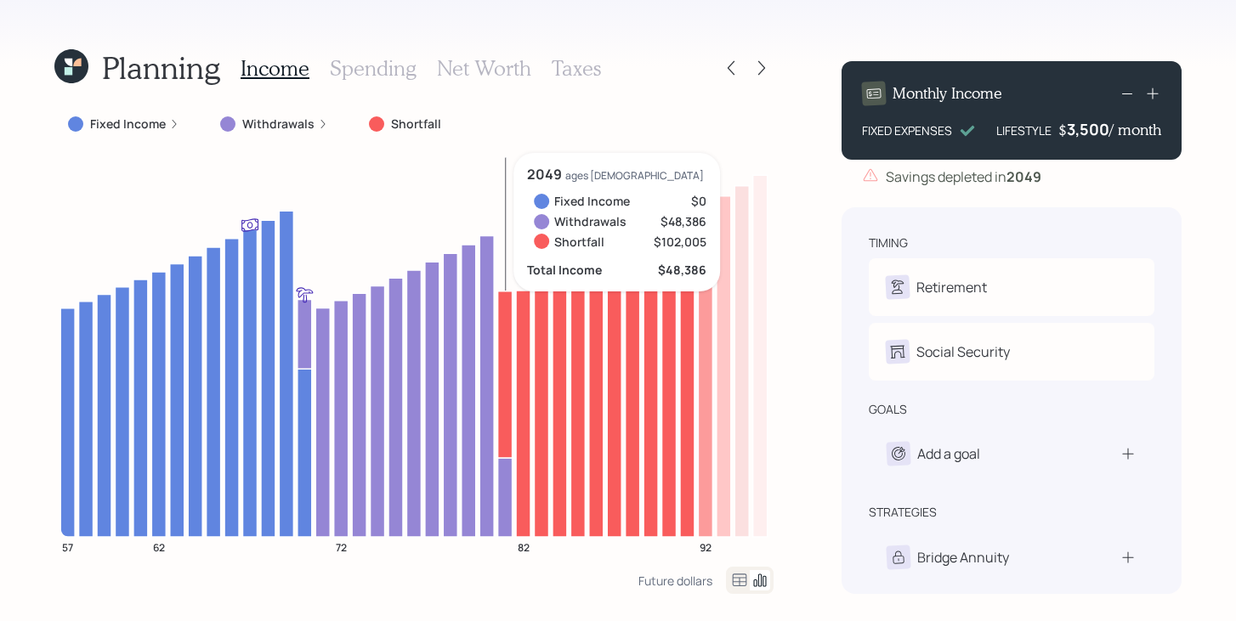
click at [502, 343] on icon at bounding box center [505, 374] width 14 height 167
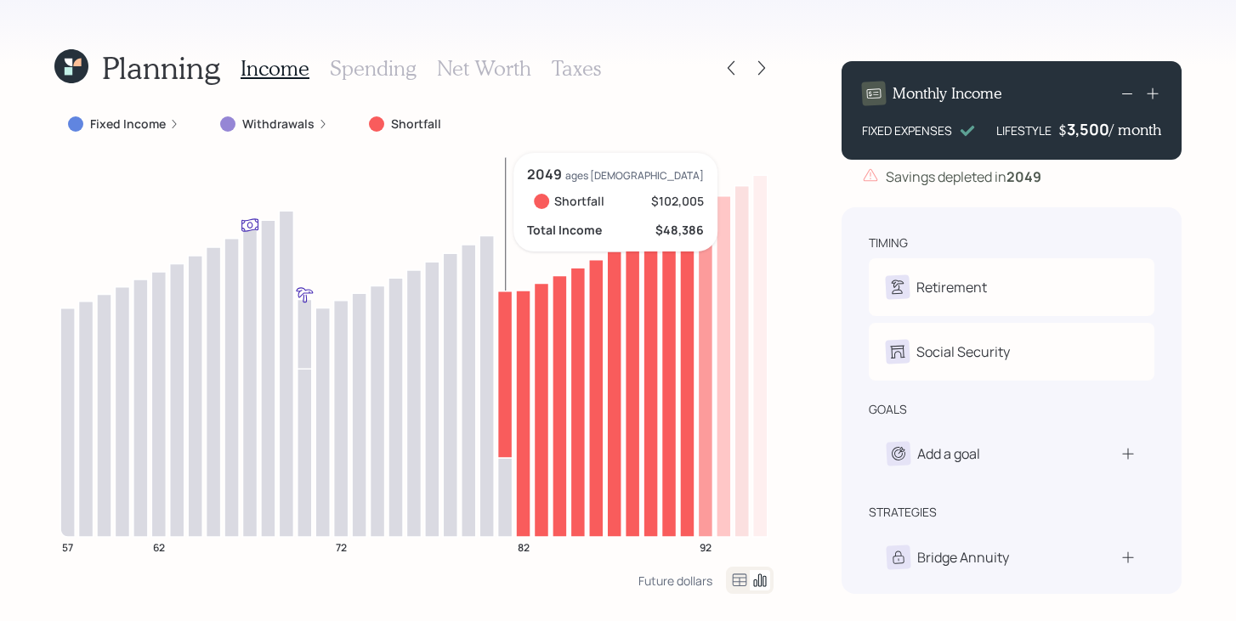
click at [502, 343] on icon at bounding box center [505, 374] width 14 height 167
